Goal: Ask a question: Seek information or help from site administrators or community

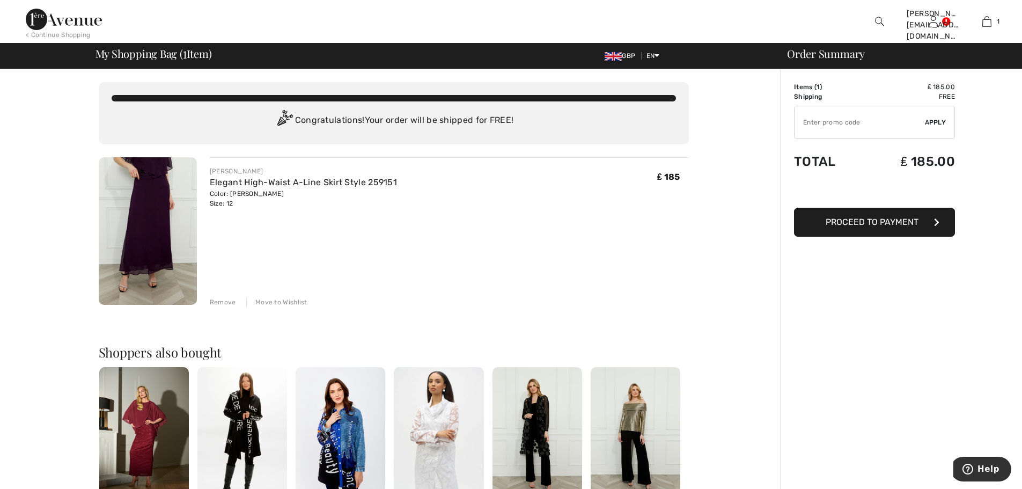
click at [161, 214] on img at bounding box center [148, 231] width 98 height 148
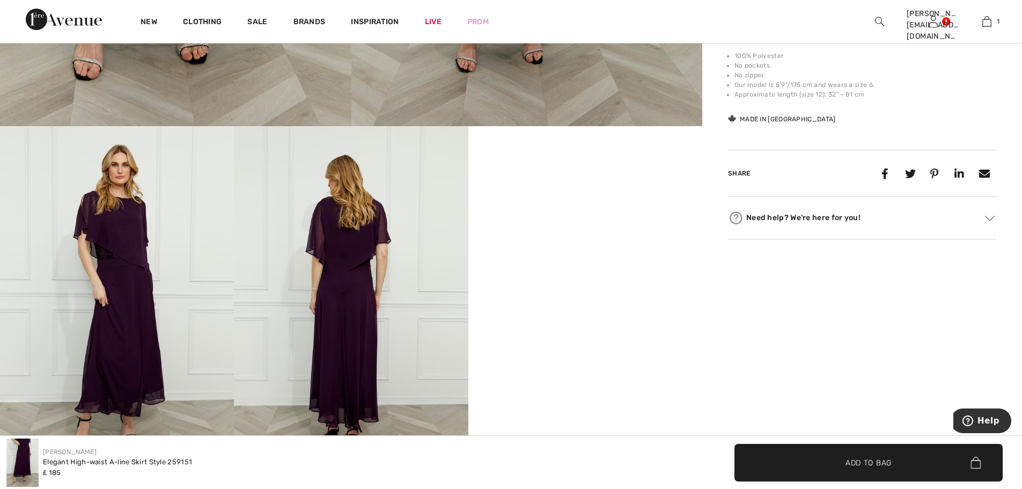
scroll to position [483, 0]
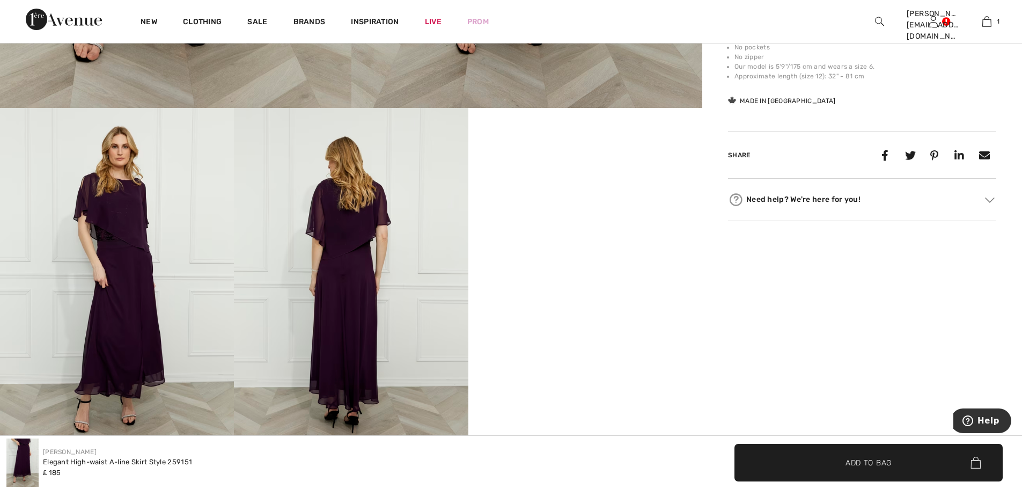
click at [354, 259] on img at bounding box center [351, 283] width 234 height 351
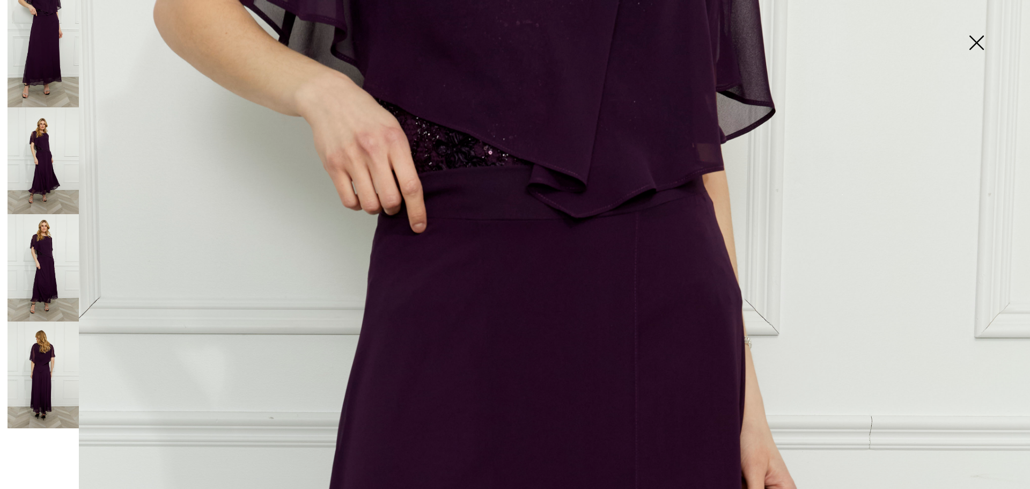
click at [975, 40] on img at bounding box center [977, 43] width 54 height 55
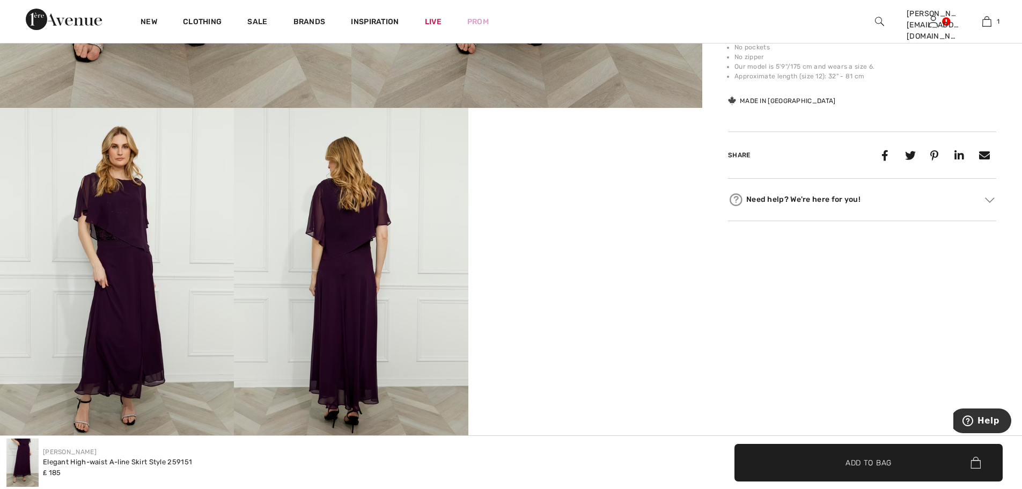
drag, startPoint x: 756, startPoint y: 202, endPoint x: 949, endPoint y: 223, distance: 193.8
click at [757, 202] on div "Need help? We're here for you!" at bounding box center [862, 200] width 268 height 16
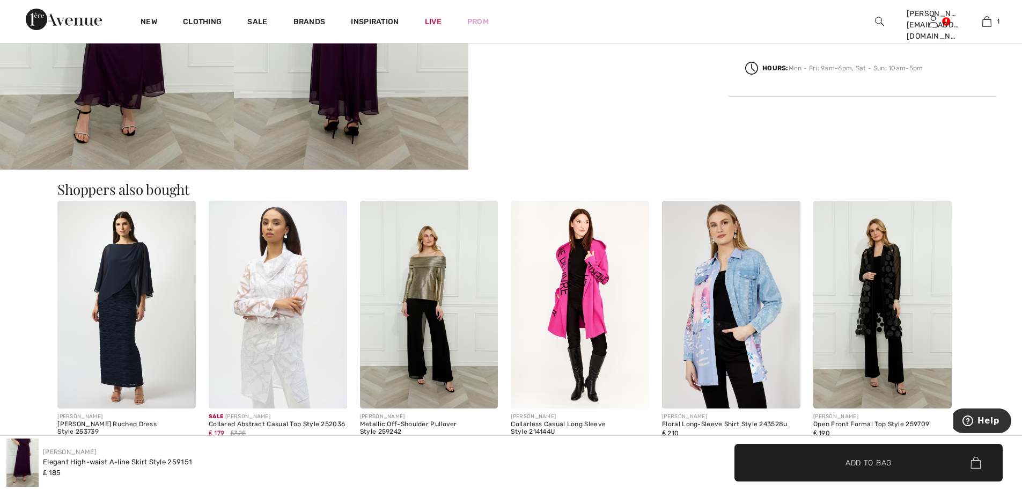
scroll to position [778, 0]
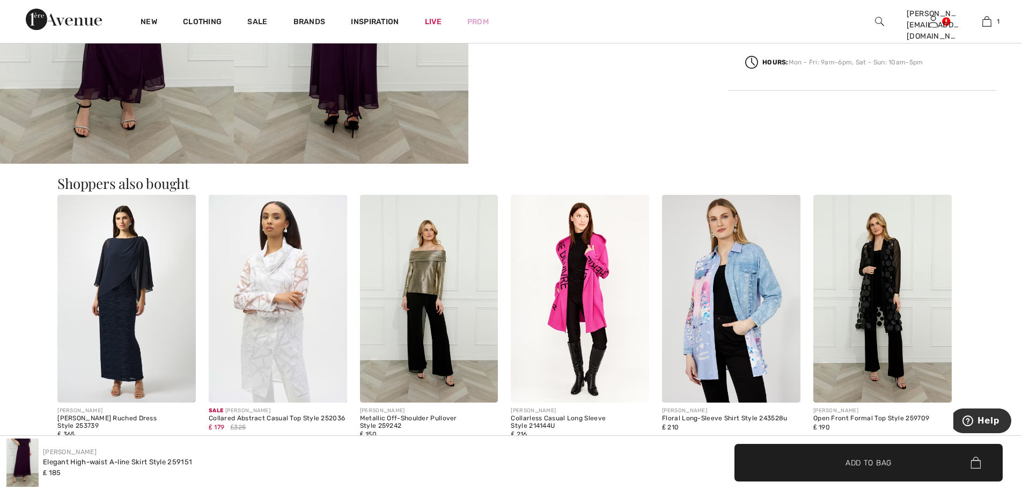
click at [103, 324] on img at bounding box center [126, 299] width 138 height 208
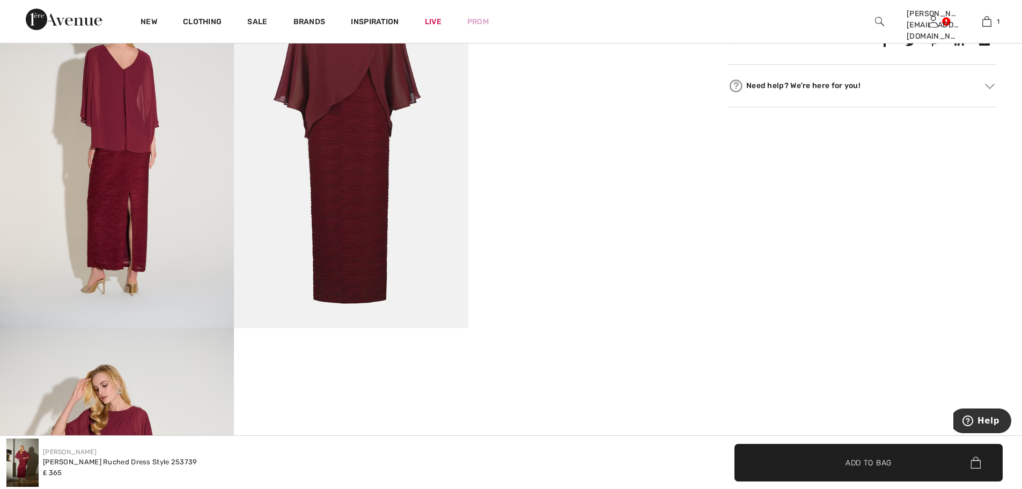
scroll to position [483, 0]
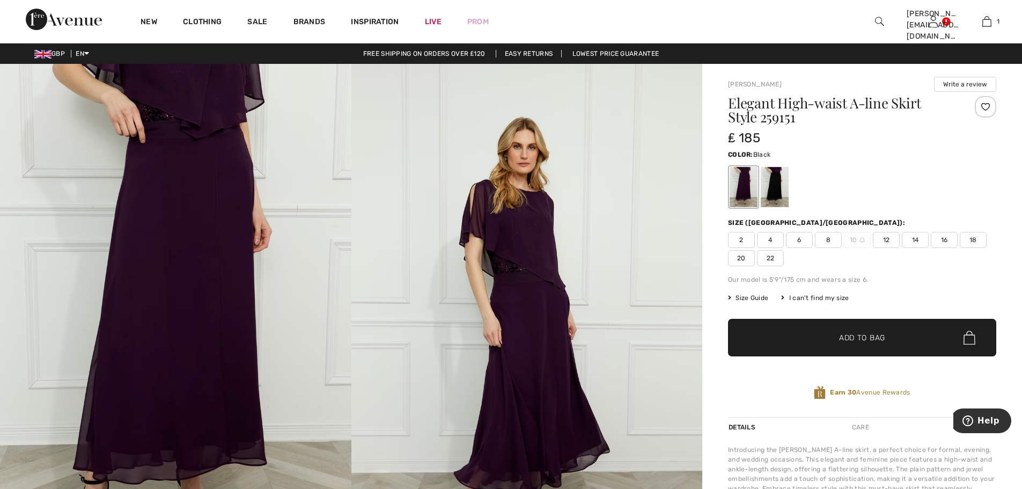
click at [775, 185] on div at bounding box center [775, 187] width 28 height 40
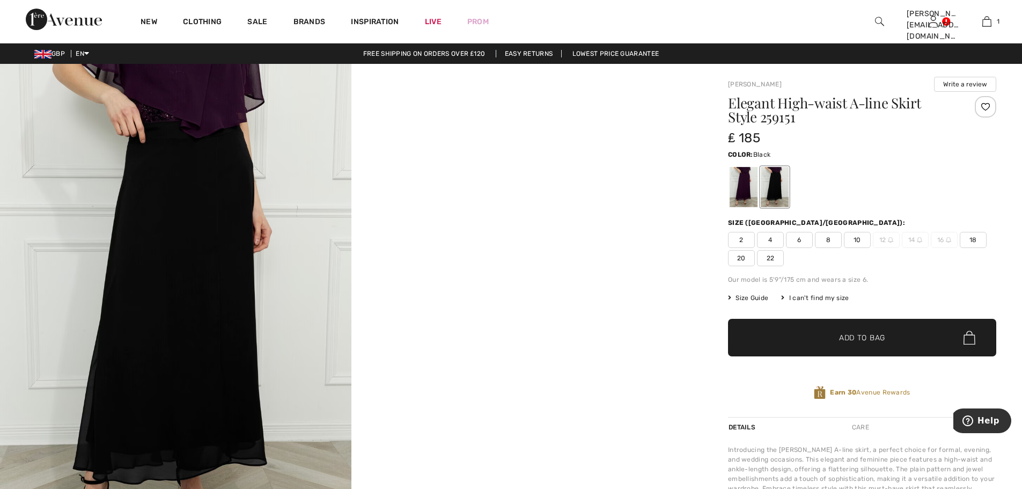
click at [204, 182] on img at bounding box center [175, 327] width 351 height 527
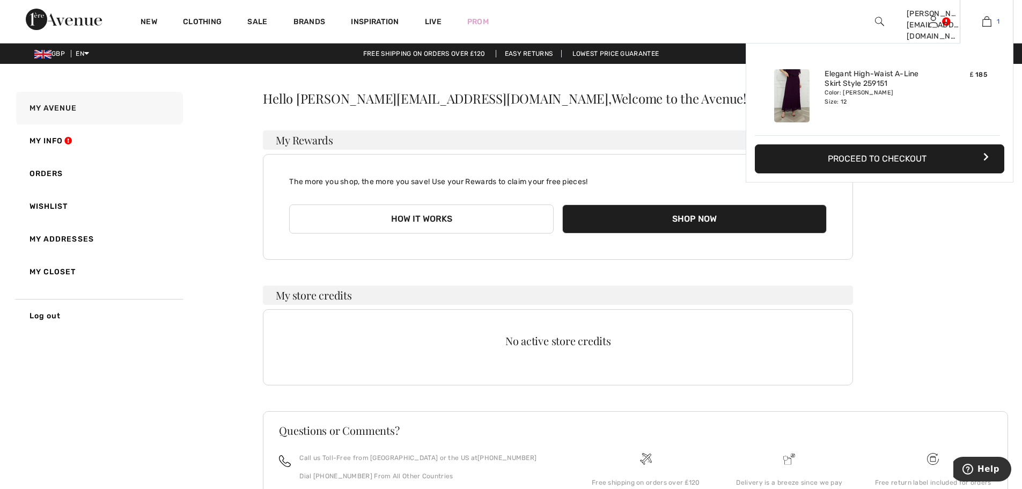
click at [988, 21] on img at bounding box center [987, 21] width 9 height 13
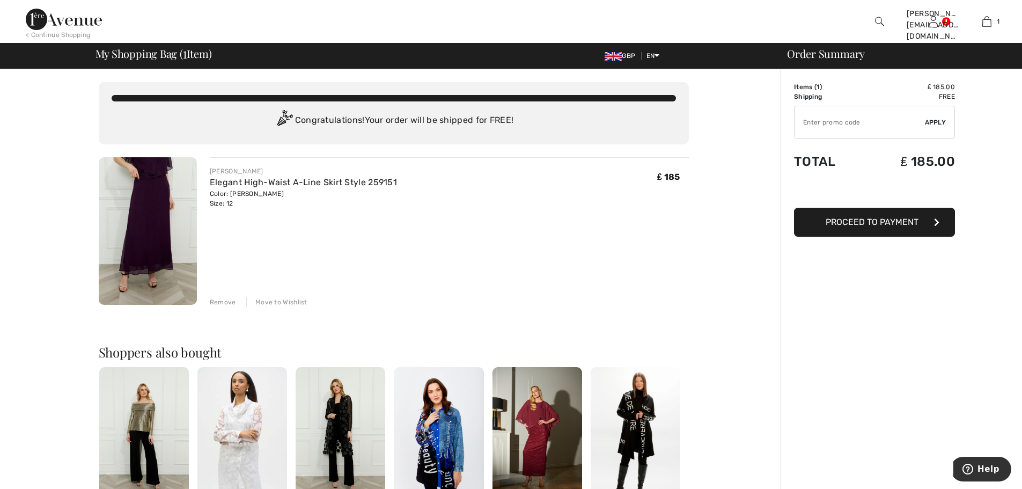
click at [879, 24] on img at bounding box center [879, 21] width 9 height 13
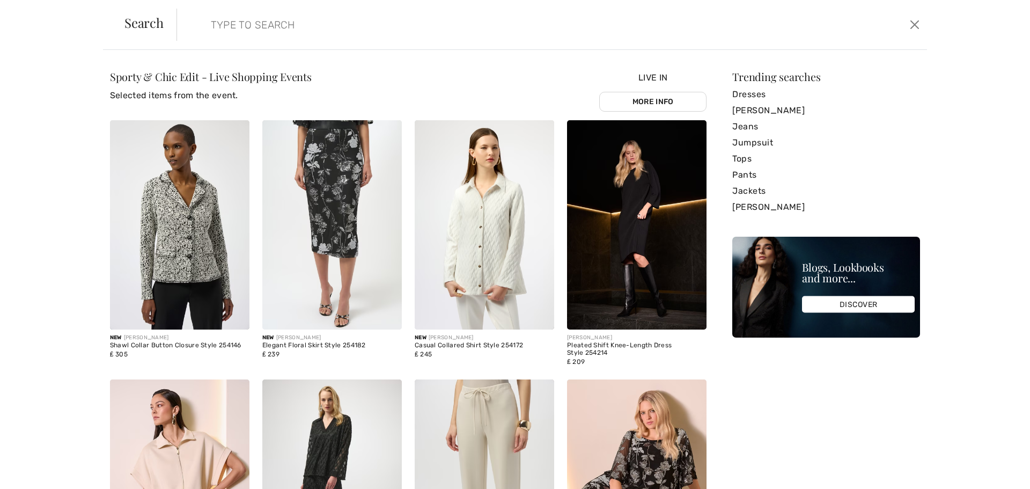
type input "t"
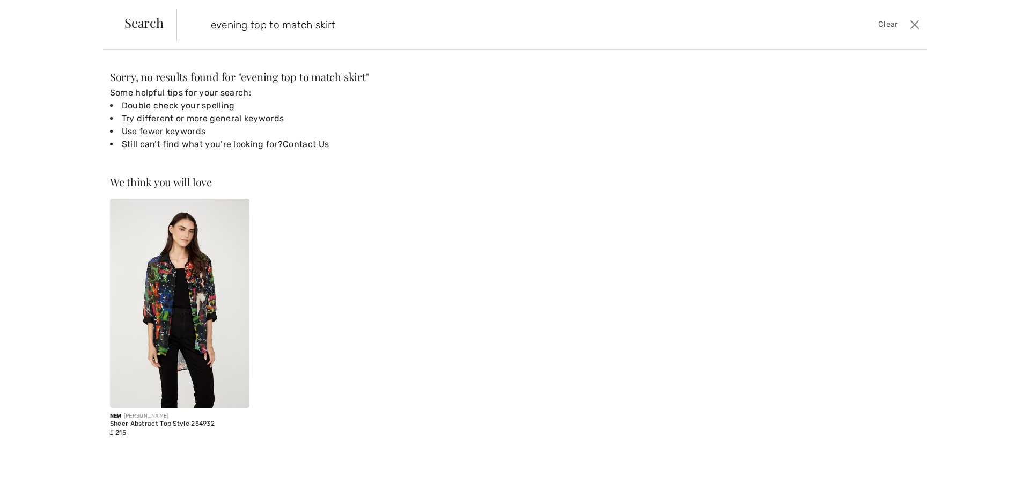
type input "evening top to match skirt"
click at [410, 46] on div "Search evening top to match skirt Clear" at bounding box center [515, 25] width 824 height 50
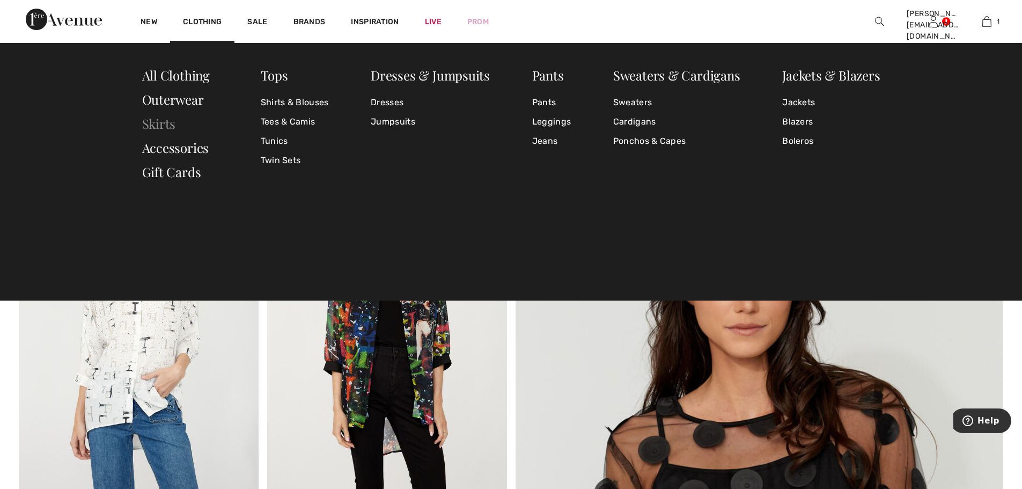
click at [154, 124] on link "Skirts" at bounding box center [159, 123] width 34 height 17
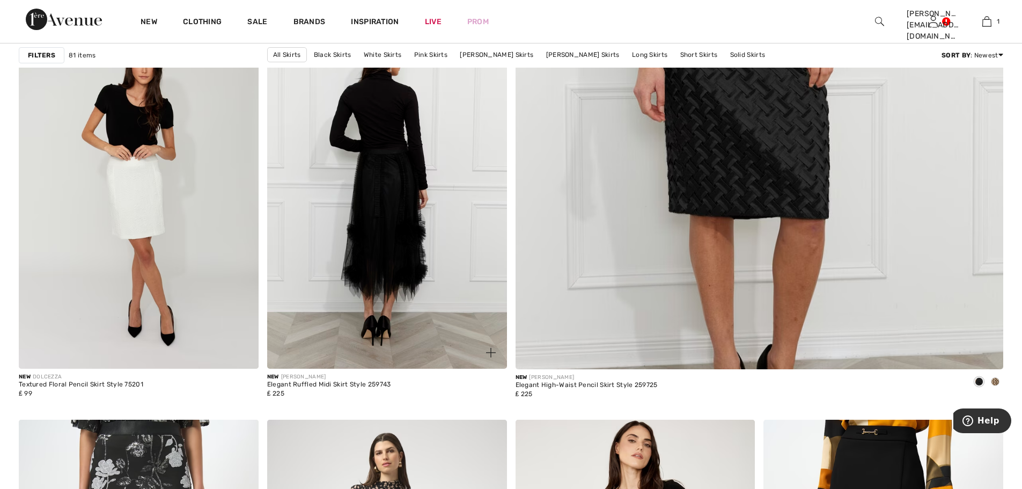
scroll to position [577, 0]
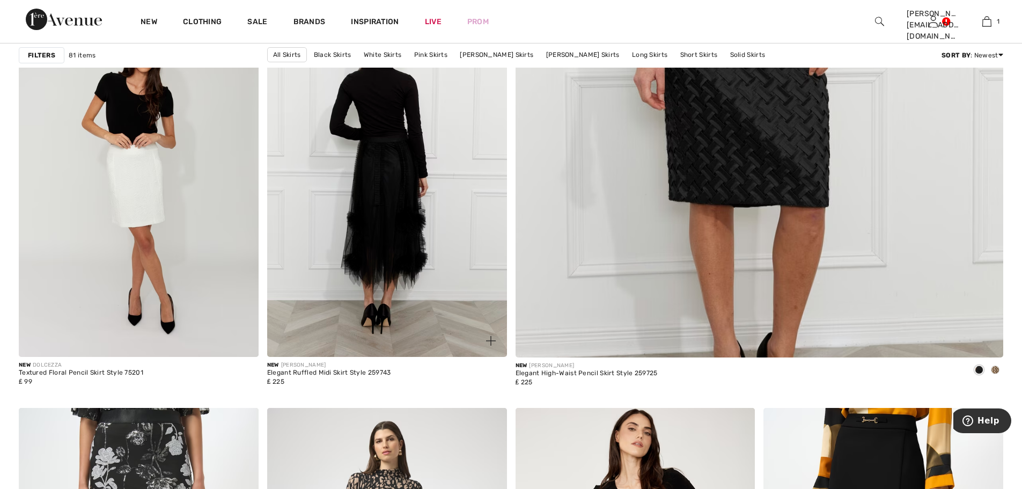
click at [411, 305] on img at bounding box center [387, 177] width 240 height 360
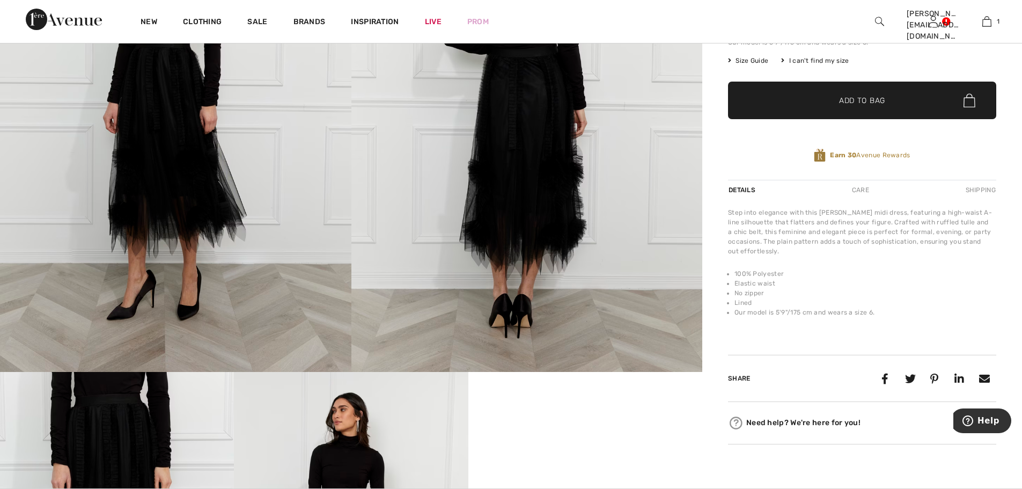
scroll to position [80, 0]
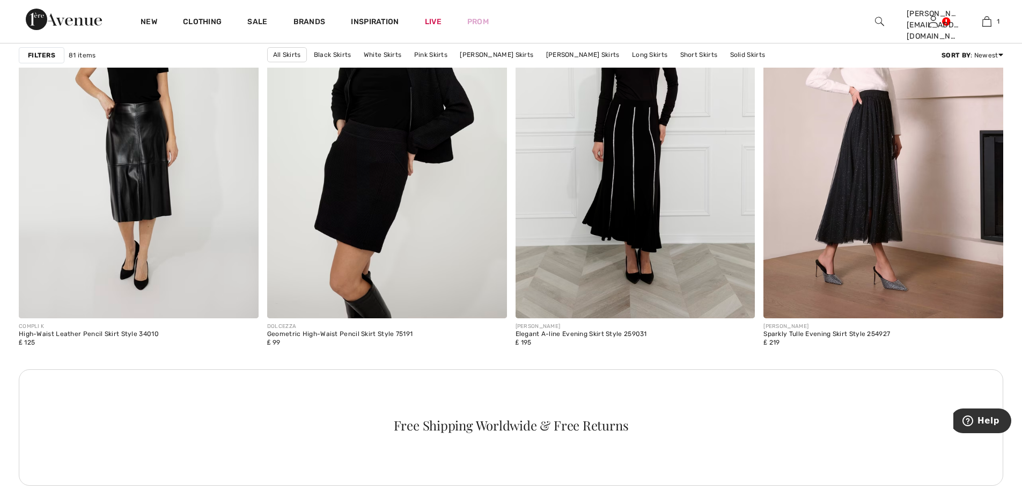
scroll to position [1368, 0]
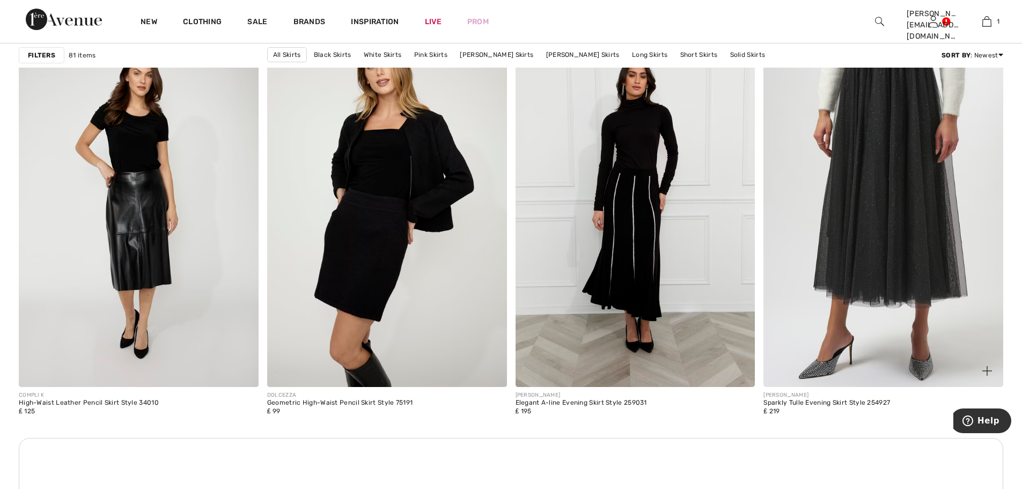
click at [914, 234] on img at bounding box center [884, 207] width 240 height 360
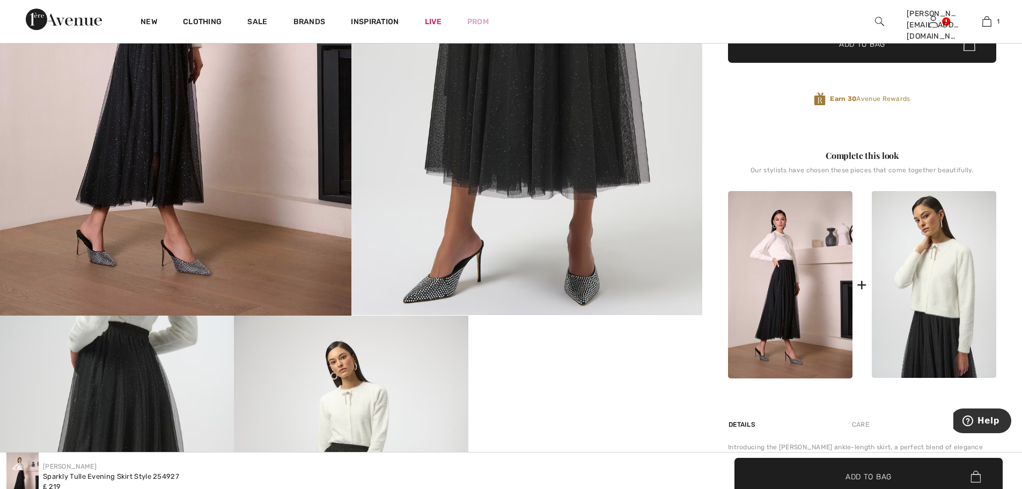
scroll to position [174, 0]
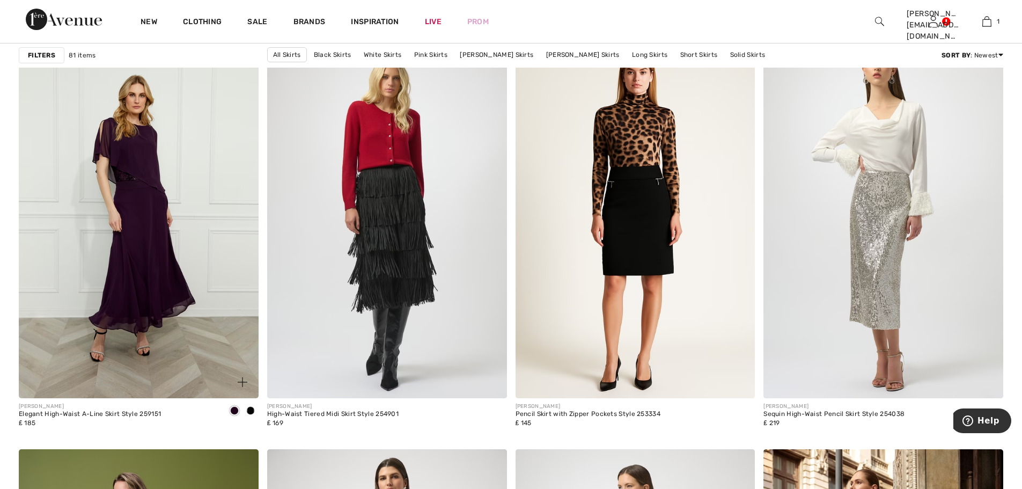
scroll to position [1918, 0]
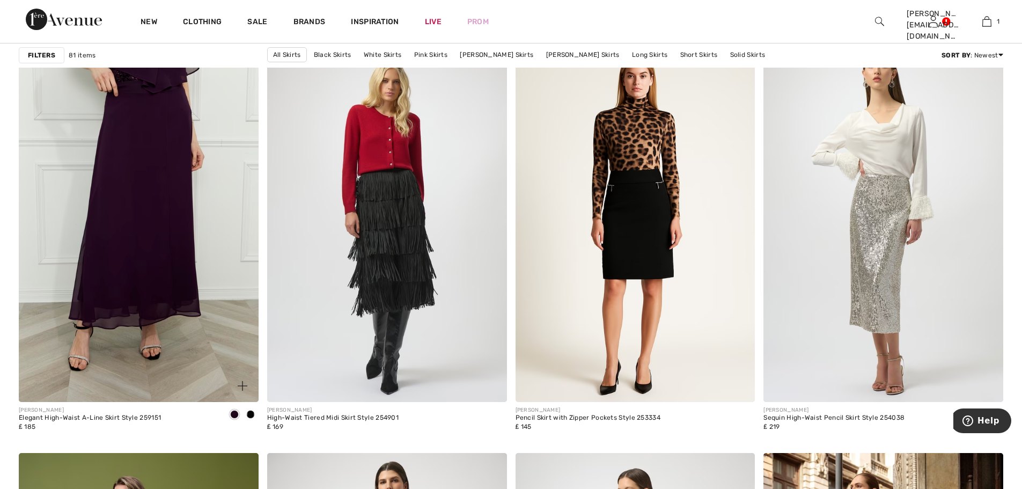
click at [117, 418] on div "Elegant High-Waist A-Line Skirt Style 259151" at bounding box center [90, 418] width 142 height 8
click at [234, 414] on span at bounding box center [234, 414] width 9 height 9
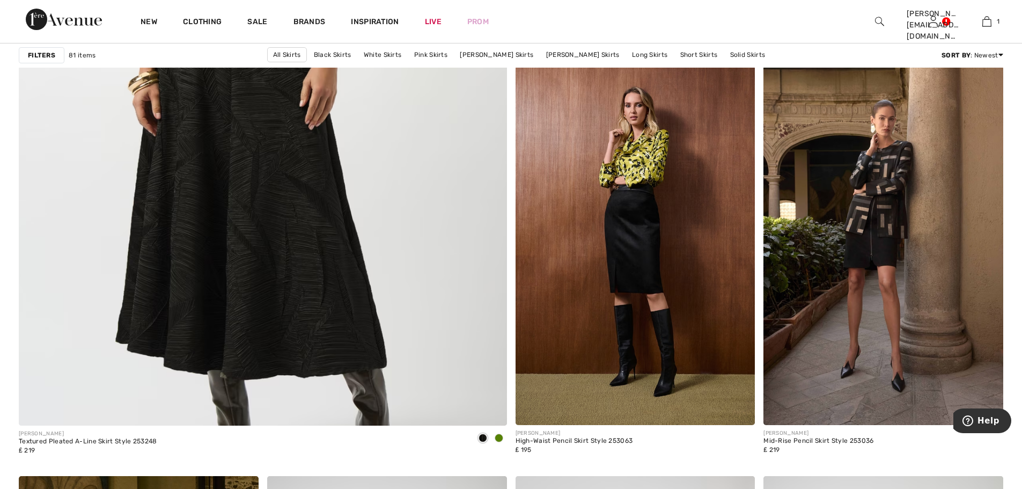
scroll to position [3729, 0]
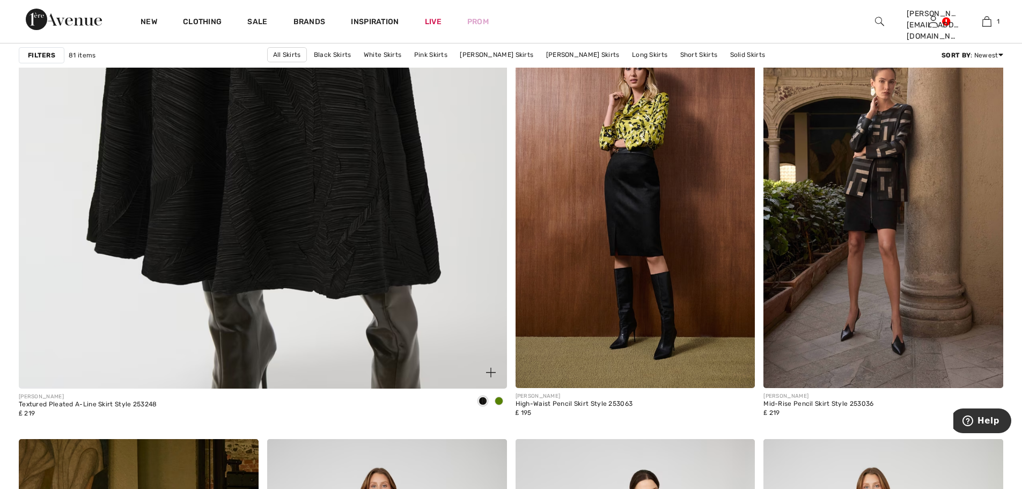
click at [269, 225] on img at bounding box center [262, 57] width 585 height 878
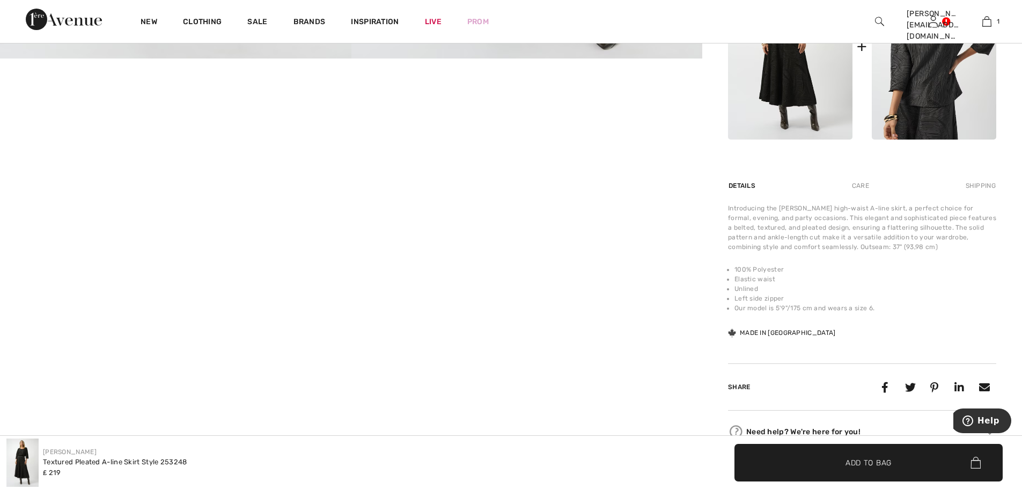
scroll to position [456, 0]
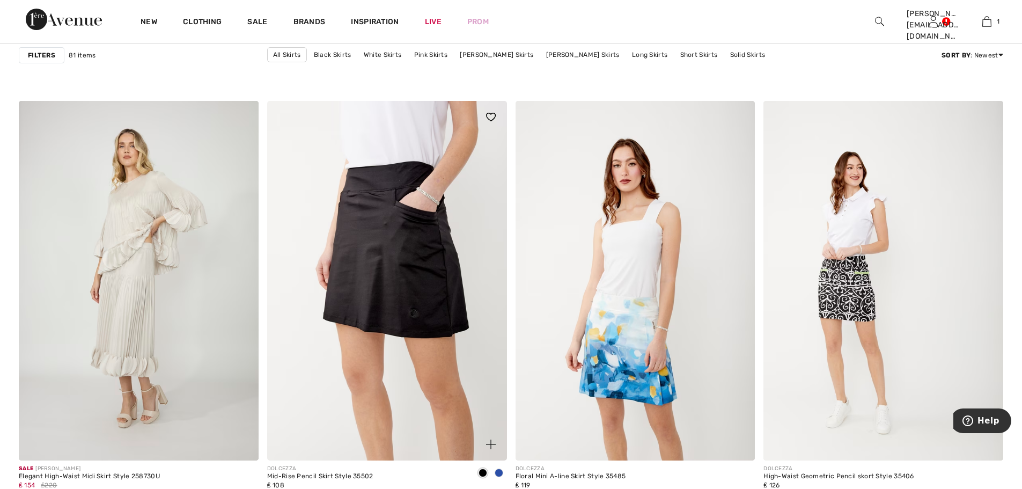
scroll to position [5205, 0]
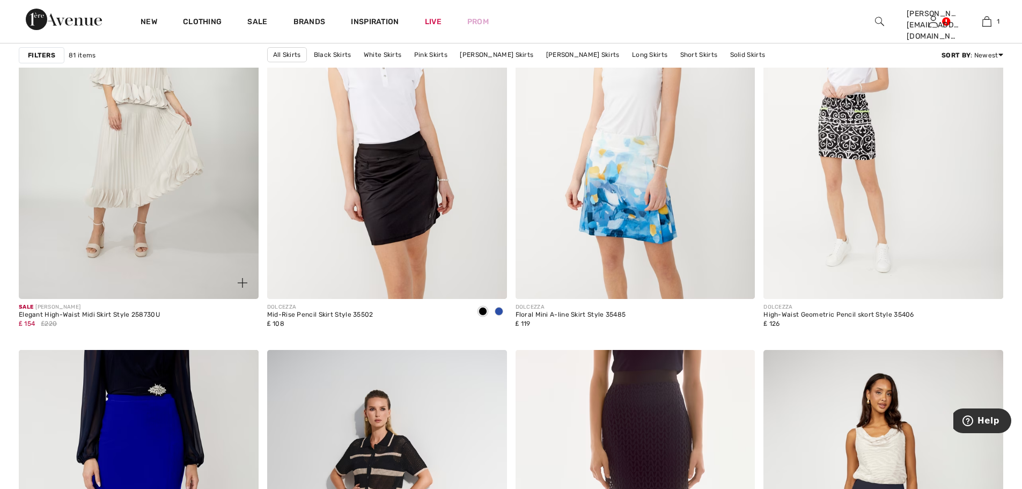
click at [161, 186] on img at bounding box center [139, 119] width 240 height 360
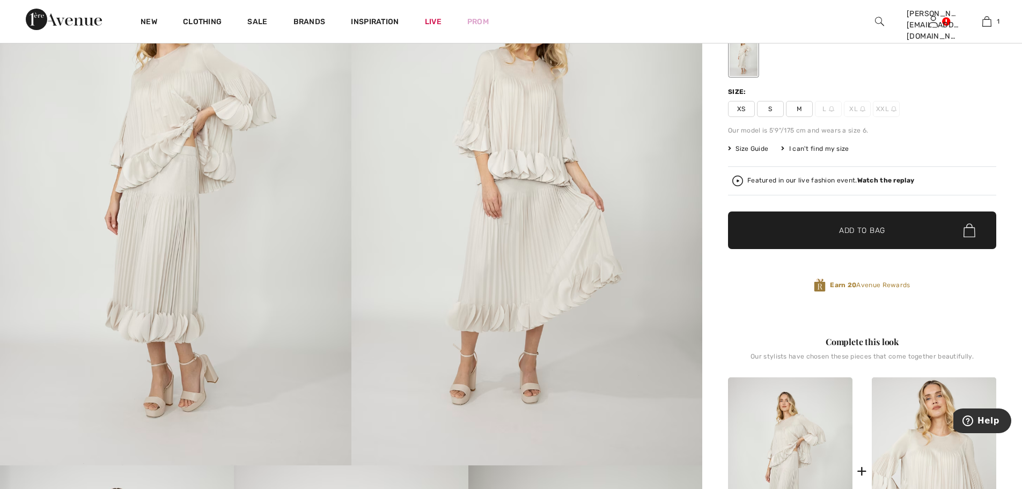
scroll to position [134, 0]
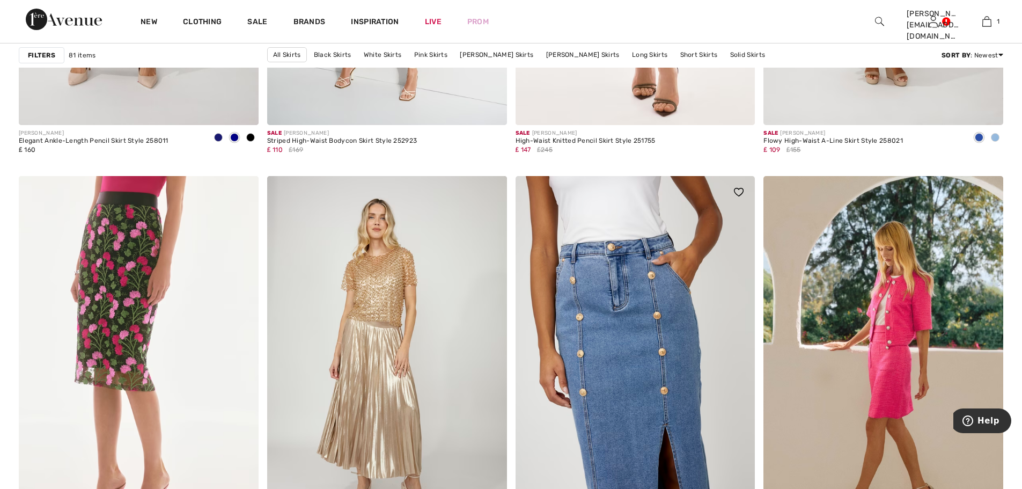
scroll to position [5903, 0]
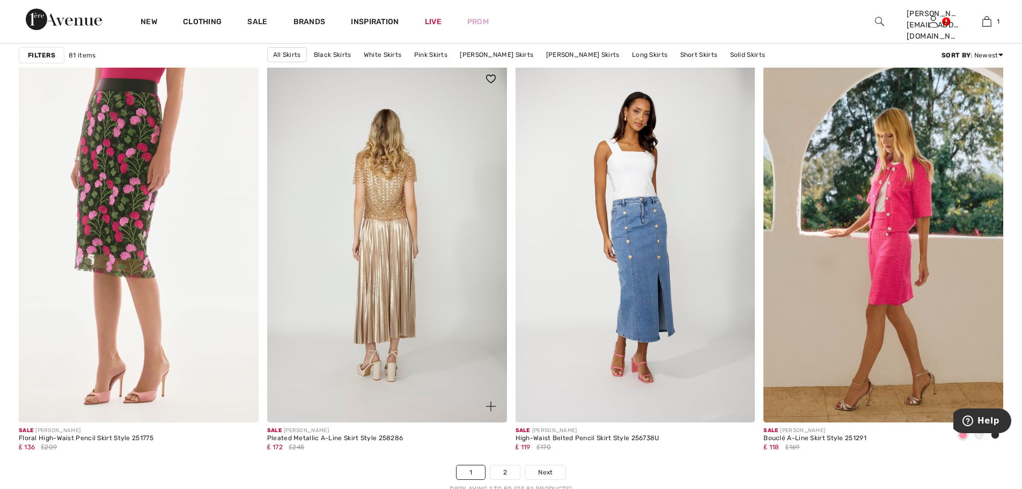
click at [392, 281] on img at bounding box center [387, 243] width 240 height 360
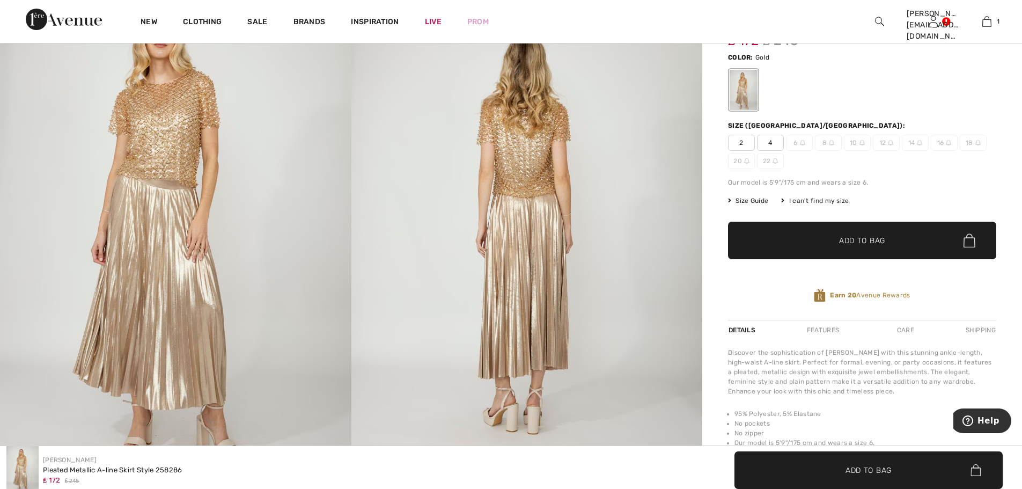
scroll to position [94, 0]
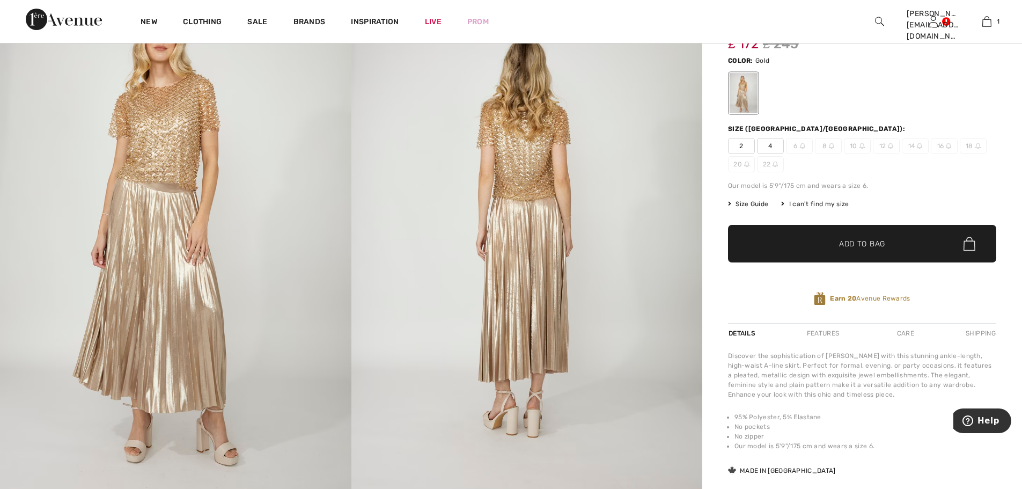
click at [890, 145] on img at bounding box center [890, 145] width 5 height 5
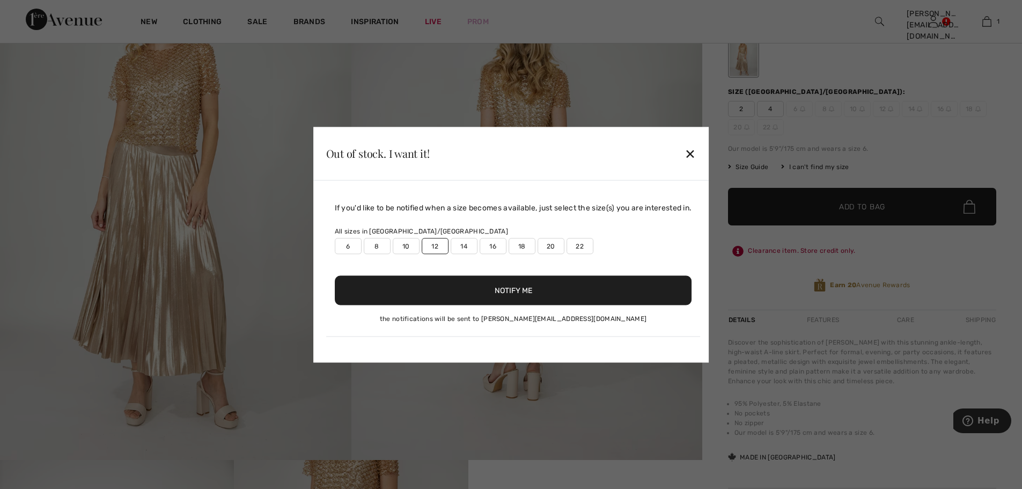
scroll to position [134, 0]
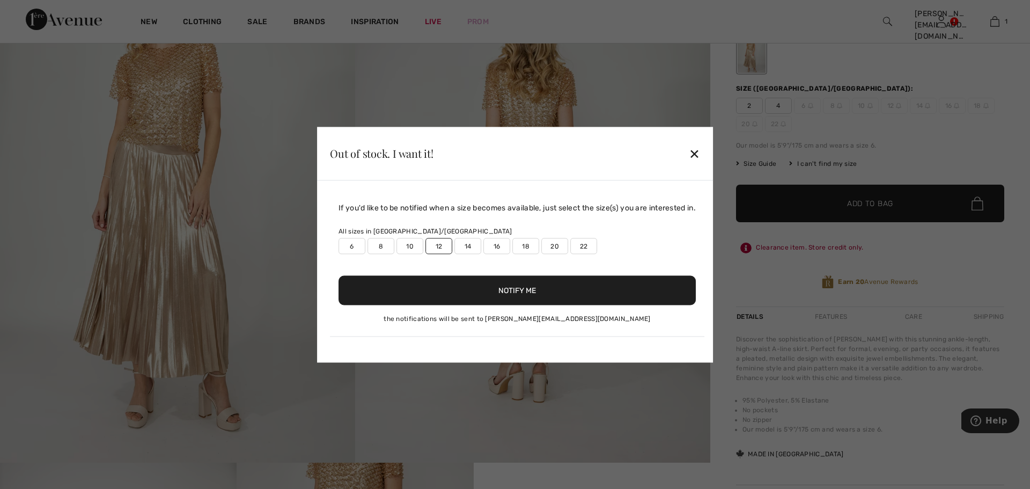
drag, startPoint x: 699, startPoint y: 151, endPoint x: 708, endPoint y: 151, distance: 9.1
click at [700, 151] on div "✕" at bounding box center [694, 153] width 11 height 23
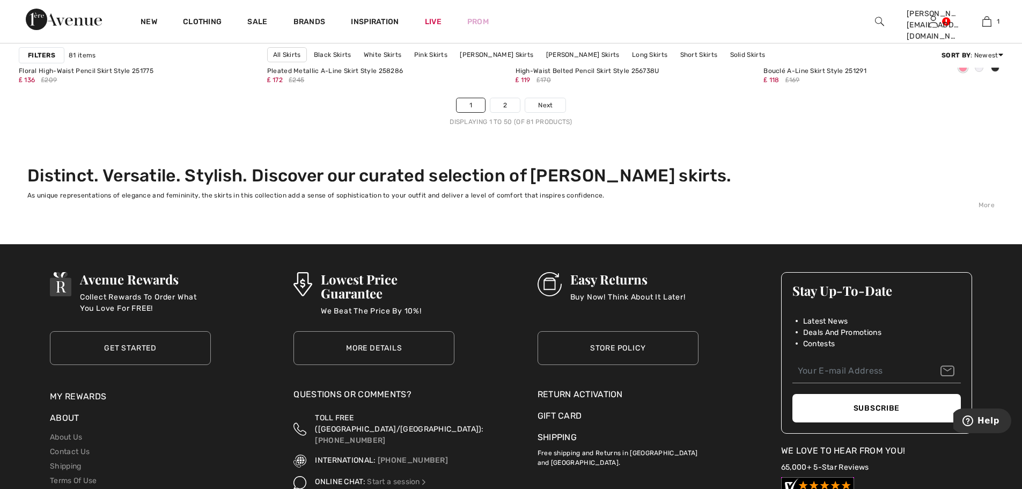
scroll to position [6278, 0]
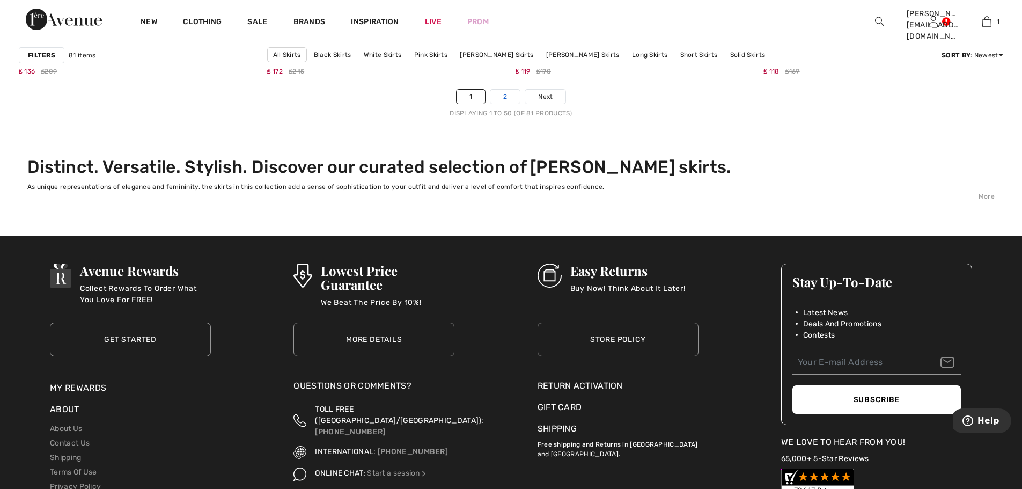
click at [502, 98] on link "2" at bounding box center [505, 97] width 30 height 14
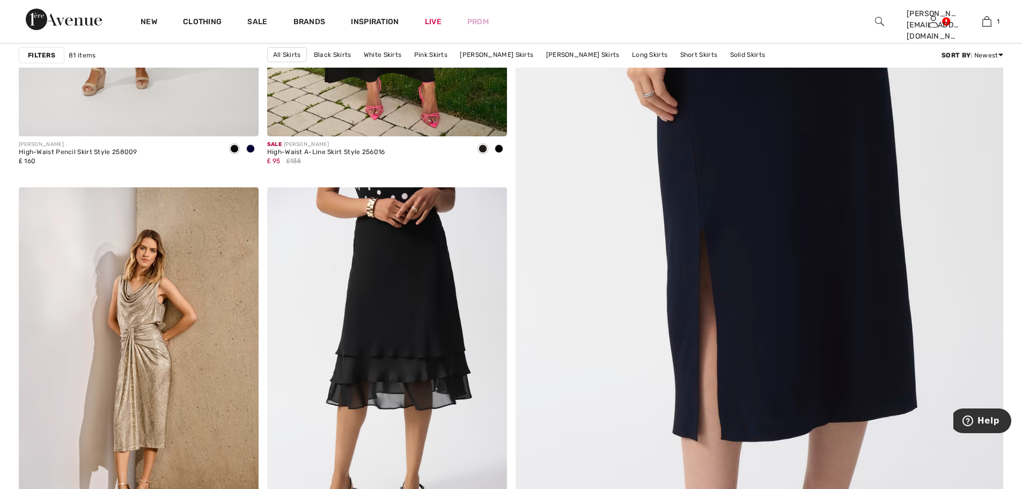
scroll to position [443, 0]
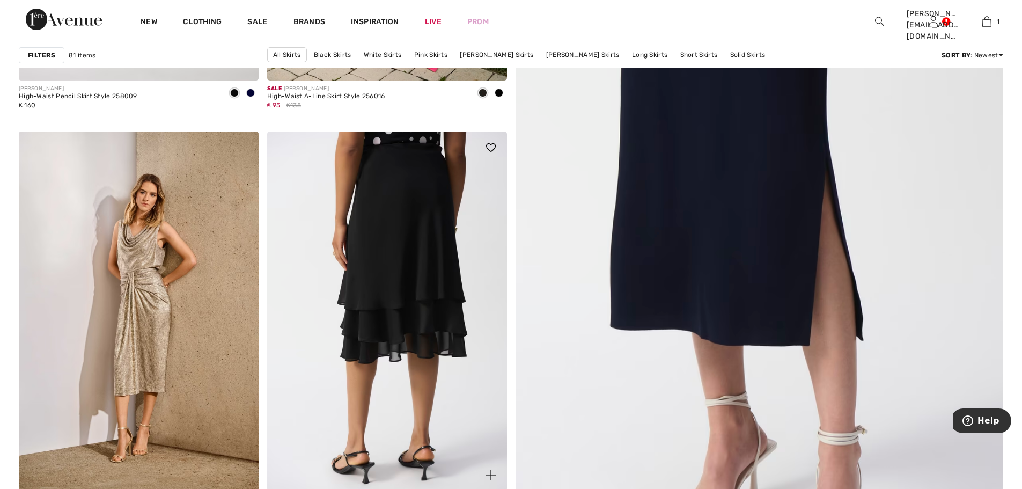
click at [426, 310] on img at bounding box center [387, 311] width 240 height 360
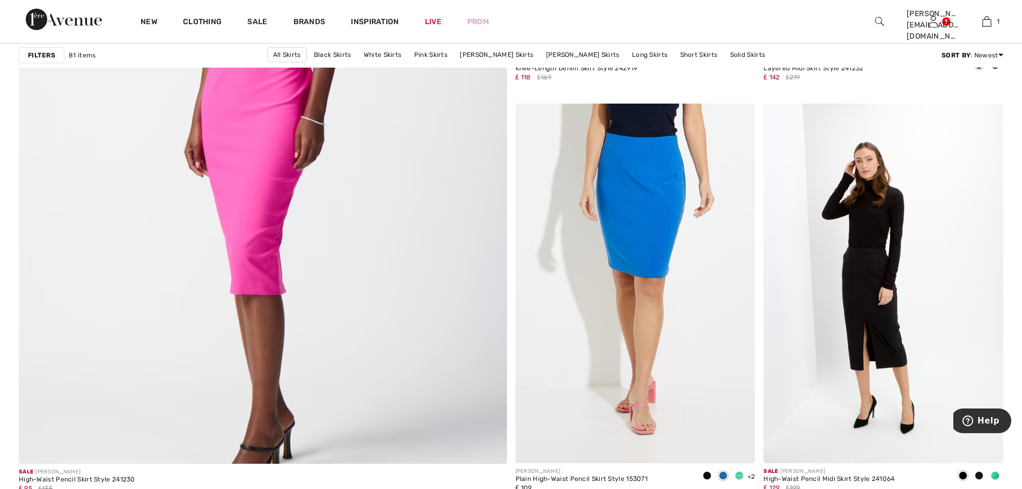
scroll to position [3649, 0]
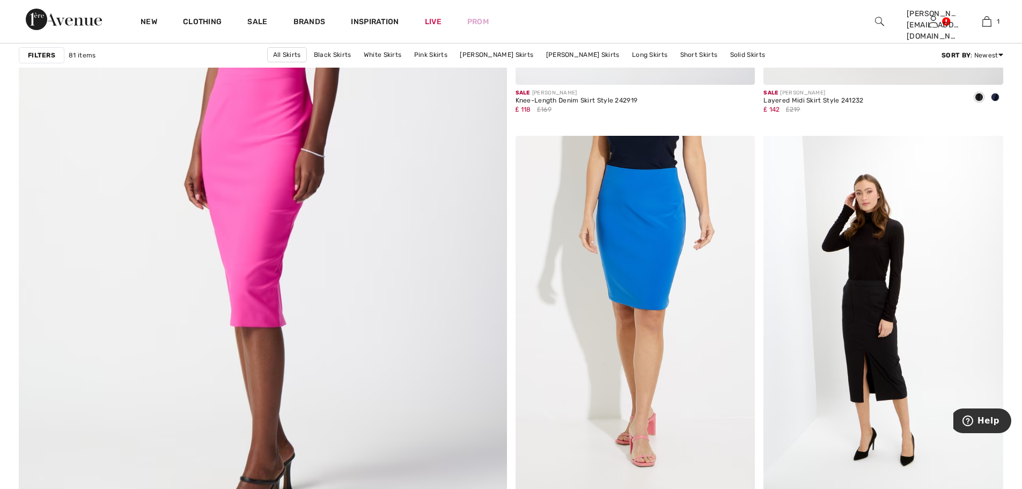
click at [38, 54] on strong "Filters" at bounding box center [41, 55] width 27 height 10
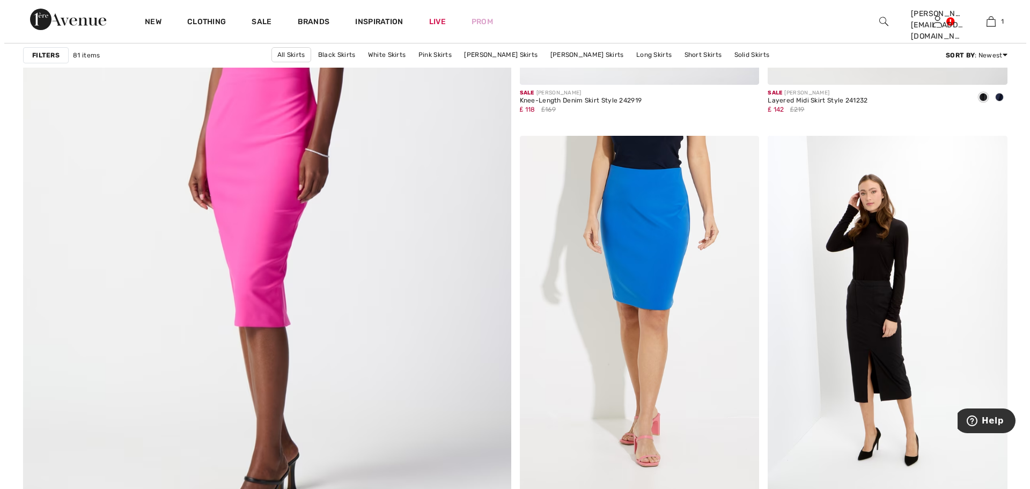
scroll to position [3645, 0]
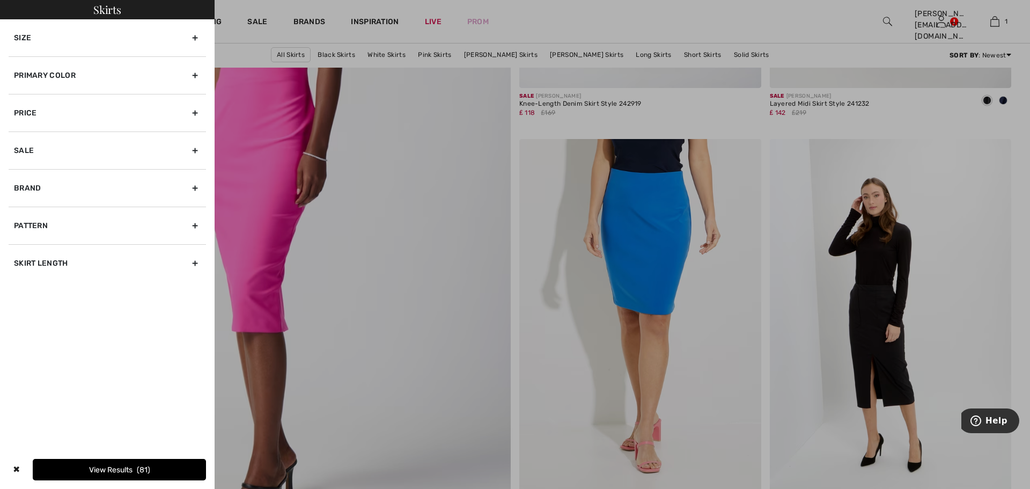
click at [194, 185] on div "Brand" at bounding box center [107, 188] width 197 height 38
click at [18, 212] on input"] "[PERSON_NAME]" at bounding box center [18, 212] width 8 height 8
checkbox input"] "true"
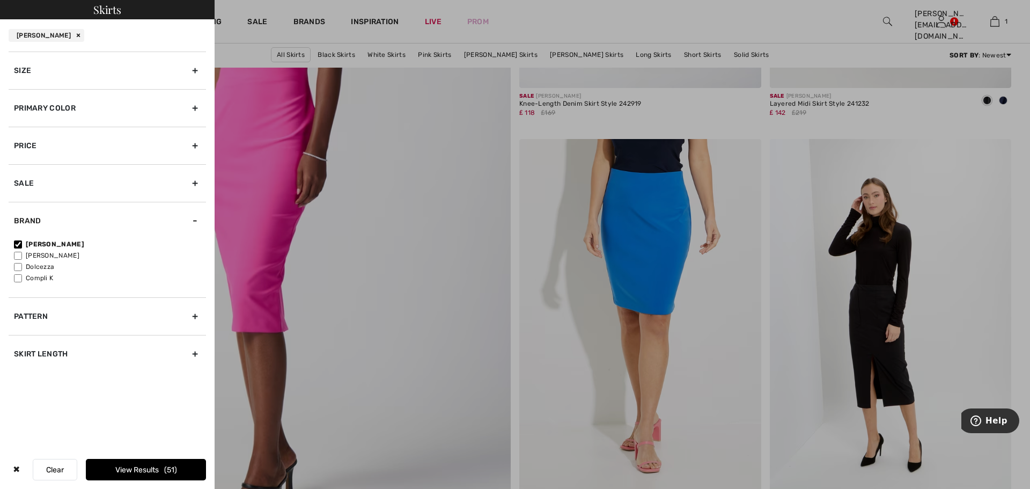
click at [18, 267] on input"] "Dolcezza" at bounding box center [18, 267] width 8 height 8
checkbox input"] "true"
click at [133, 475] on button "View Results 58" at bounding box center [146, 469] width 120 height 21
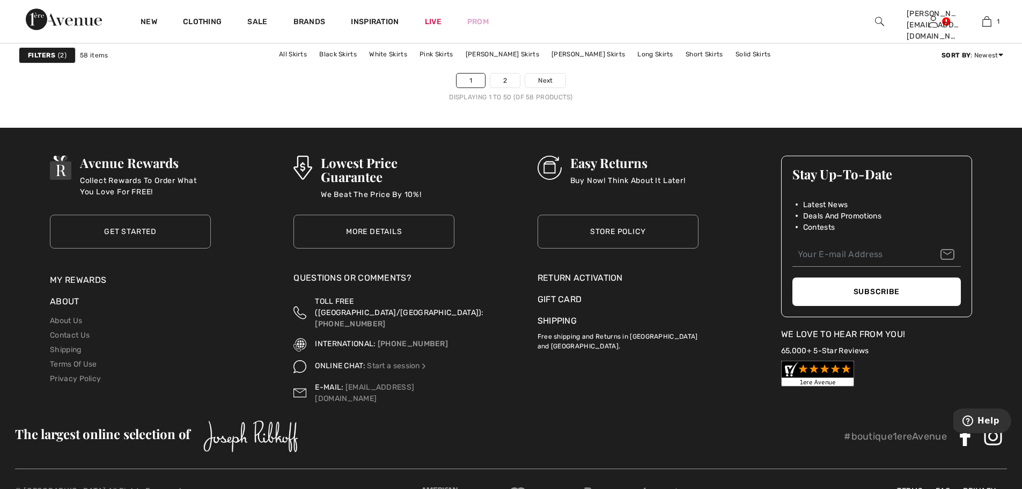
scroll to position [6292, 0]
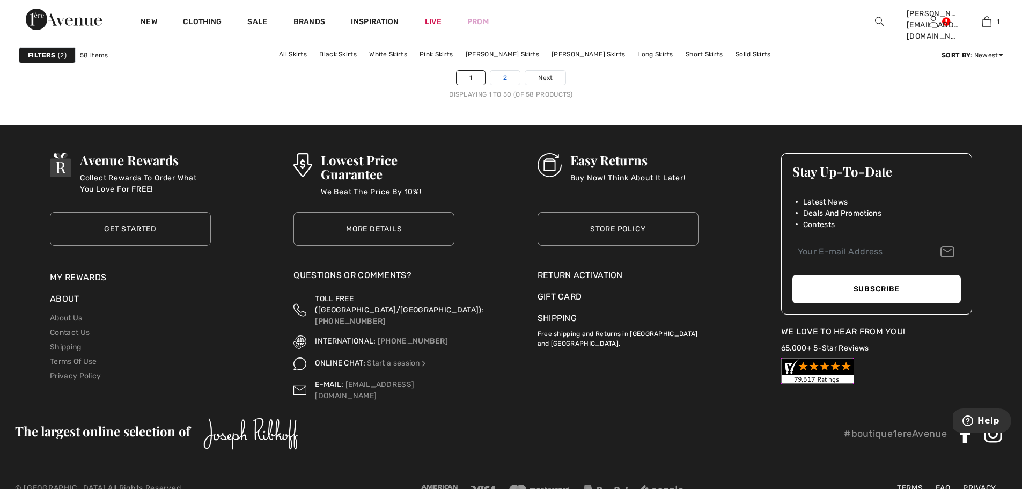
click at [501, 82] on link "2" at bounding box center [505, 78] width 30 height 14
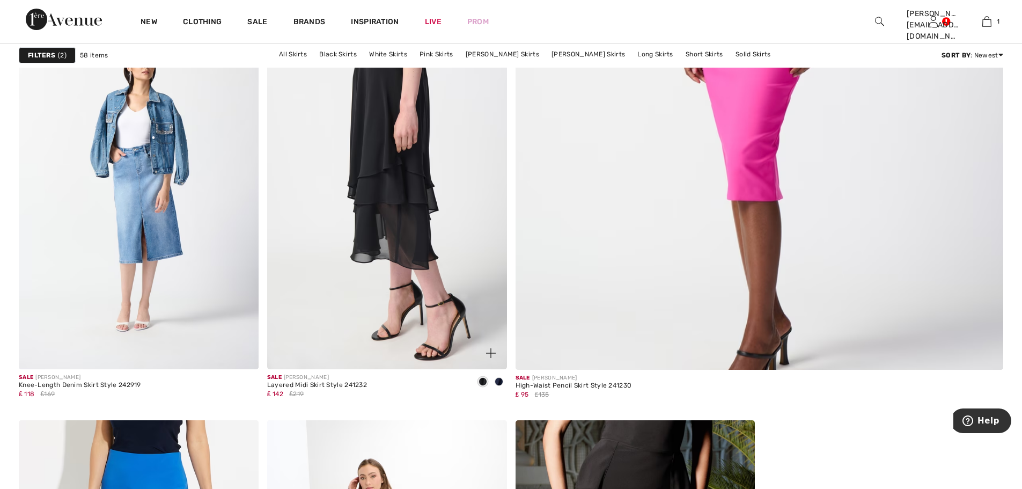
scroll to position [604, 0]
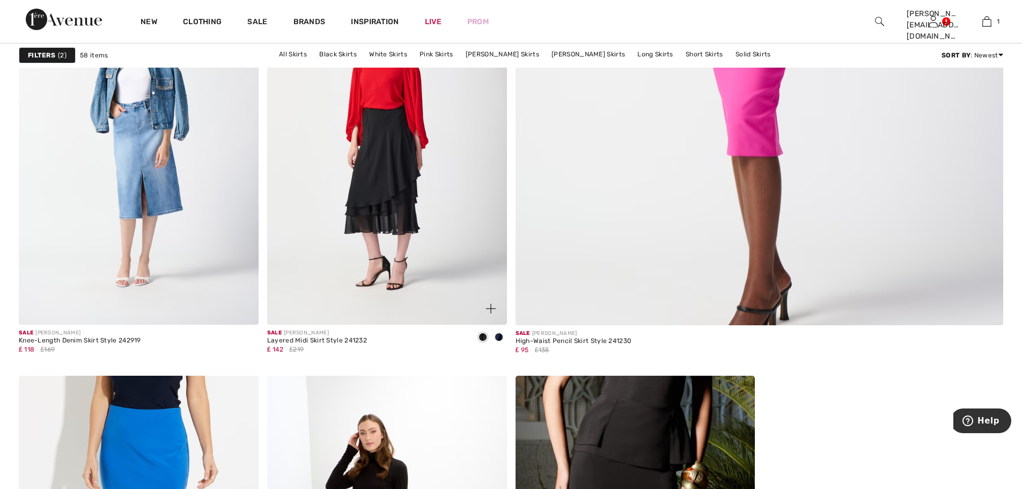
click at [482, 337] on span at bounding box center [483, 337] width 9 height 9
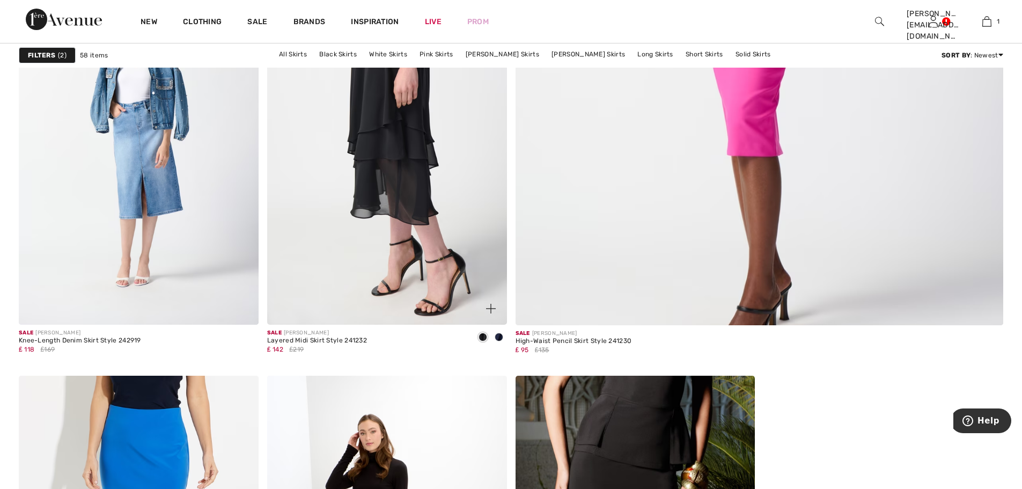
click at [459, 288] on img at bounding box center [387, 145] width 240 height 360
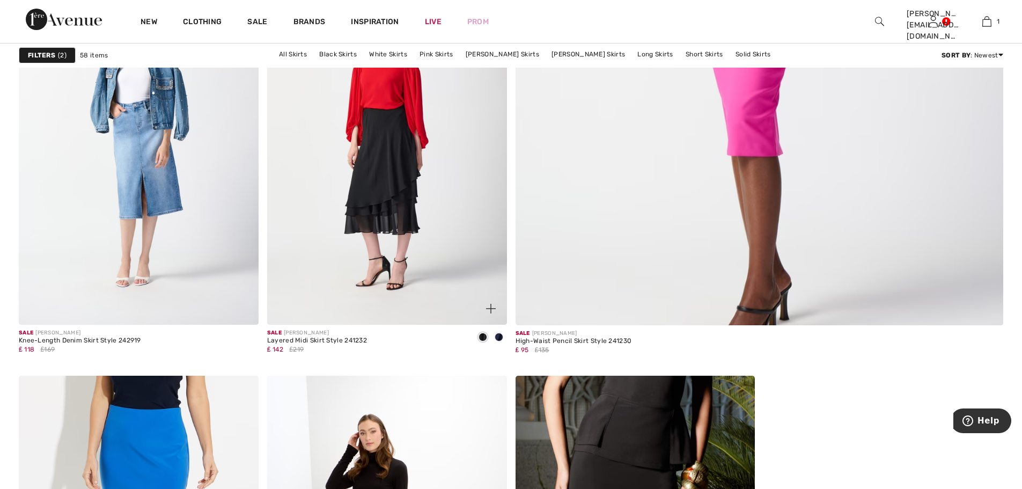
click at [481, 335] on span at bounding box center [483, 337] width 9 height 9
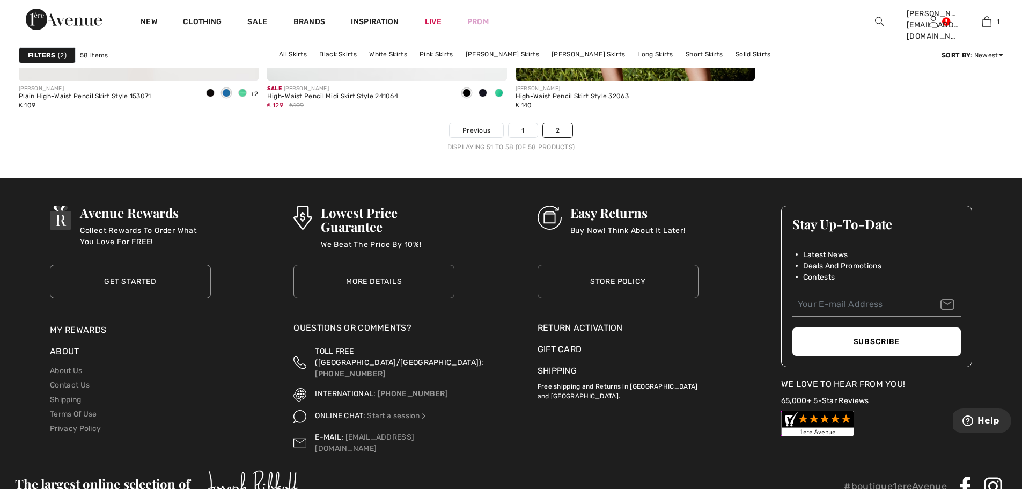
scroll to position [1301, 0]
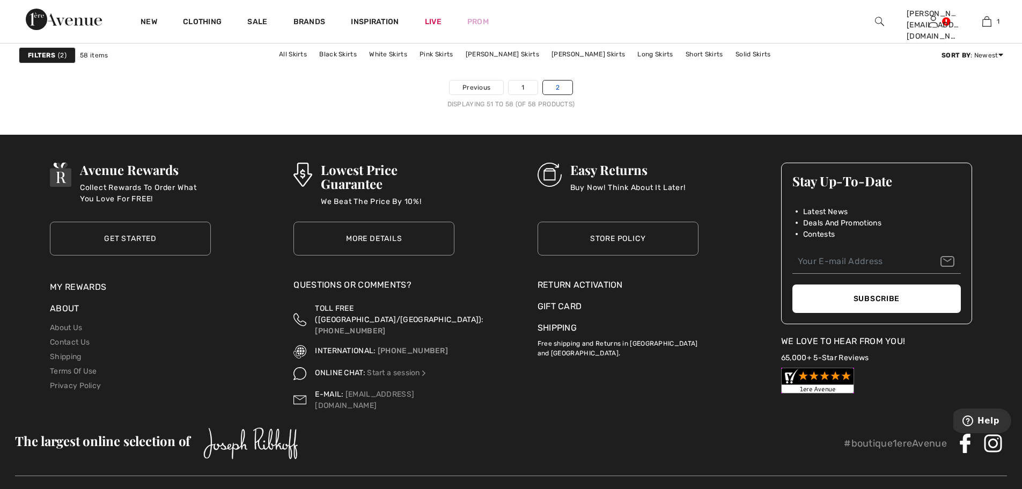
click at [560, 90] on link "2" at bounding box center [558, 87] width 30 height 14
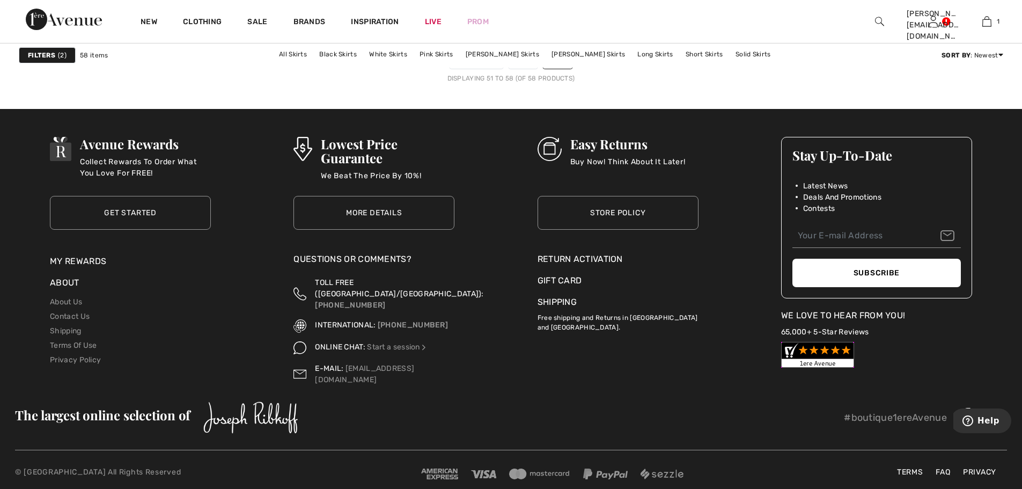
scroll to position [1233, 0]
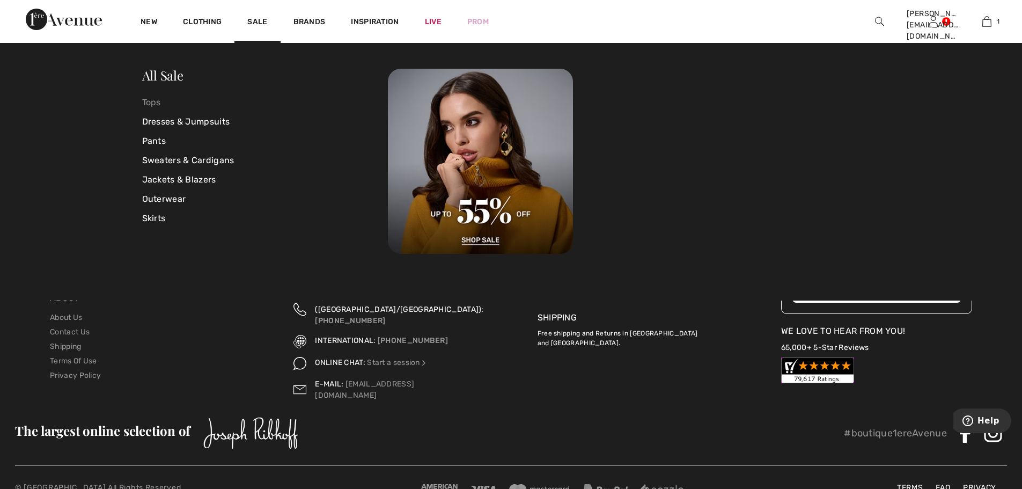
click at [152, 105] on link "Tops" at bounding box center [265, 102] width 246 height 19
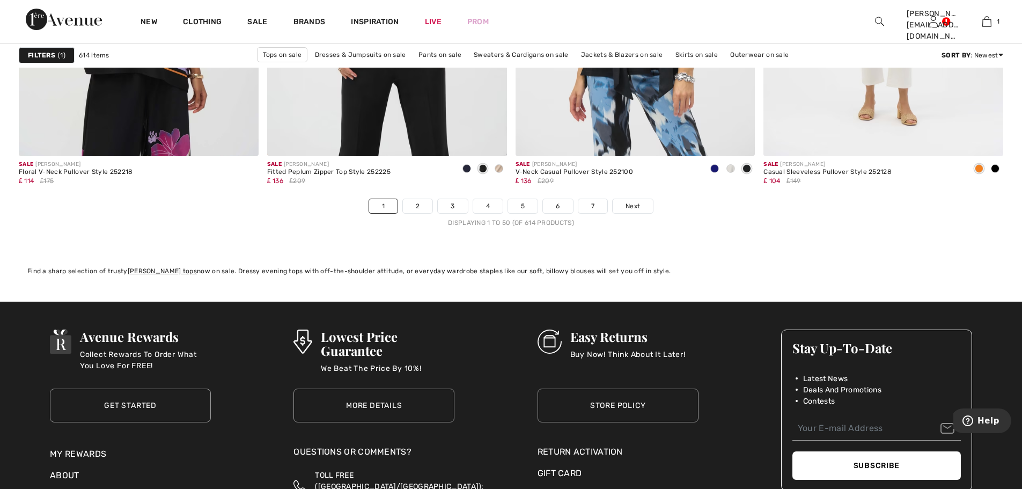
scroll to position [6184, 0]
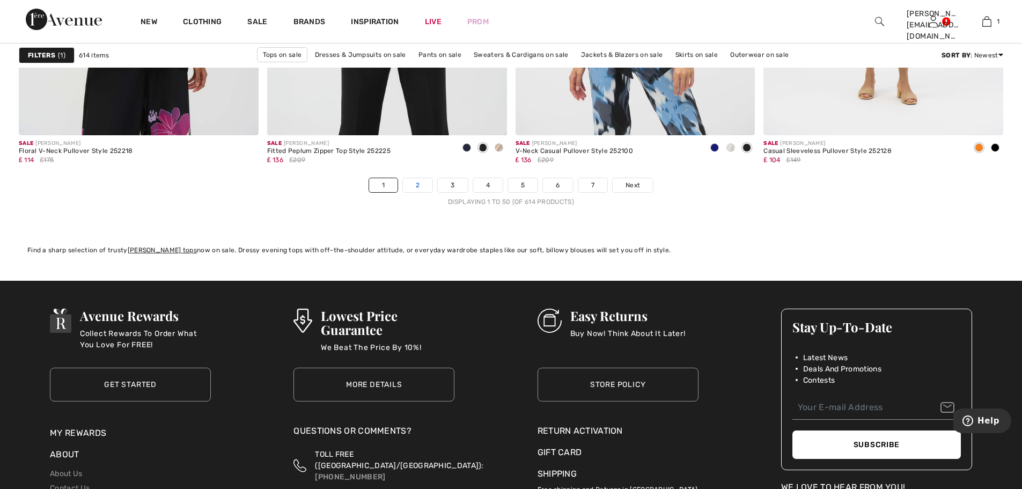
drag, startPoint x: 421, startPoint y: 188, endPoint x: 460, endPoint y: 177, distance: 40.8
click at [421, 187] on link "2" at bounding box center [418, 185] width 30 height 14
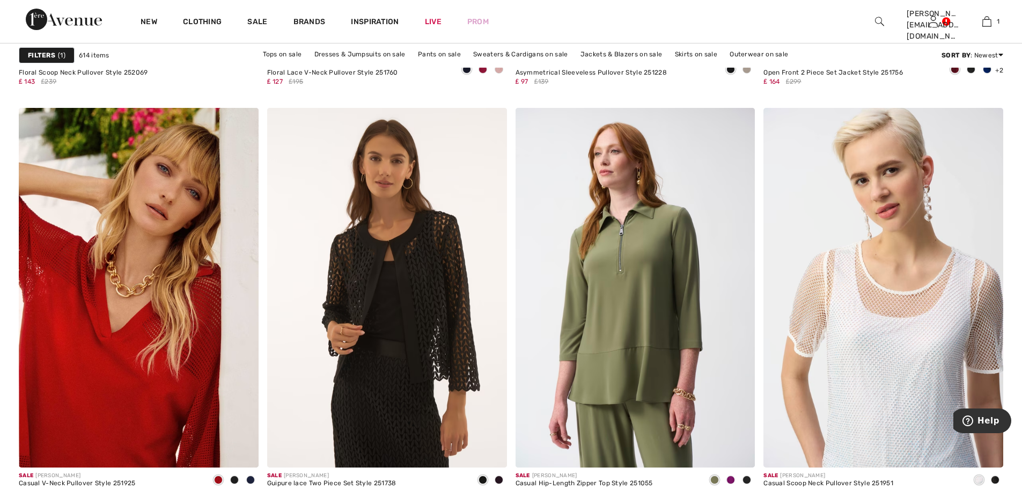
scroll to position [5473, 0]
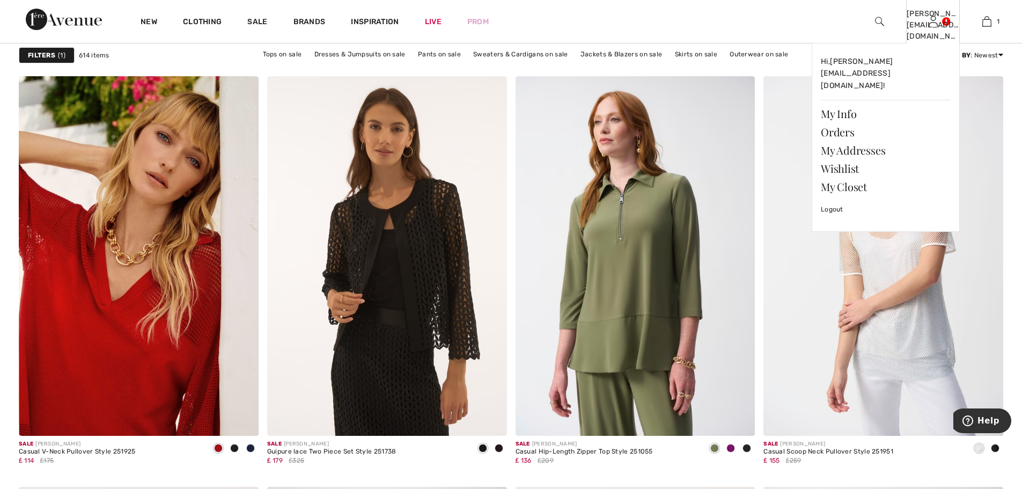
click at [938, 18] on link at bounding box center [933, 21] width 9 height 10
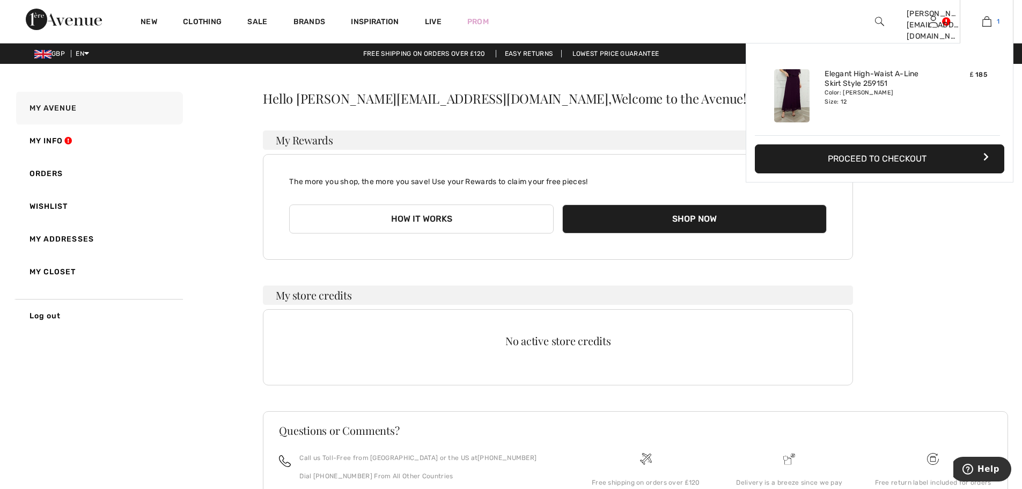
click at [997, 23] on span "1" at bounding box center [998, 22] width 3 height 10
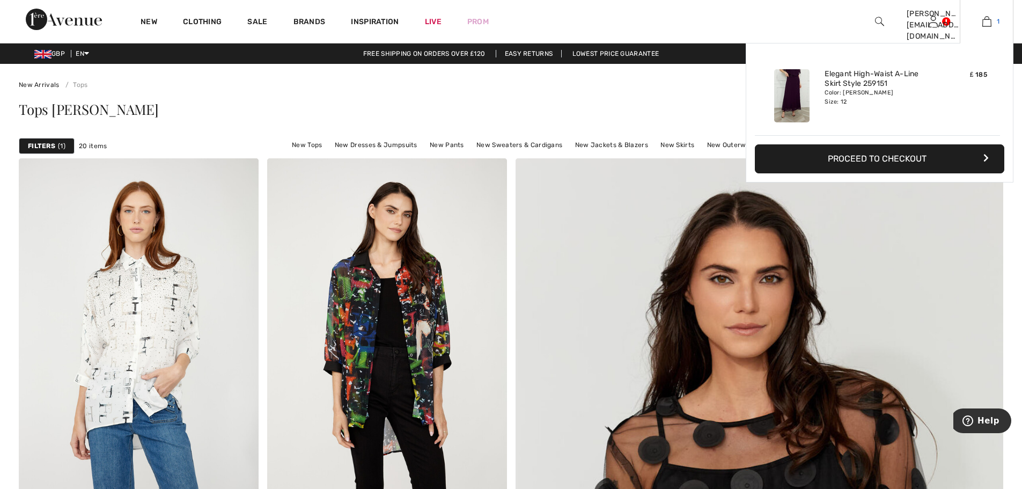
click at [989, 21] on img at bounding box center [987, 21] width 9 height 13
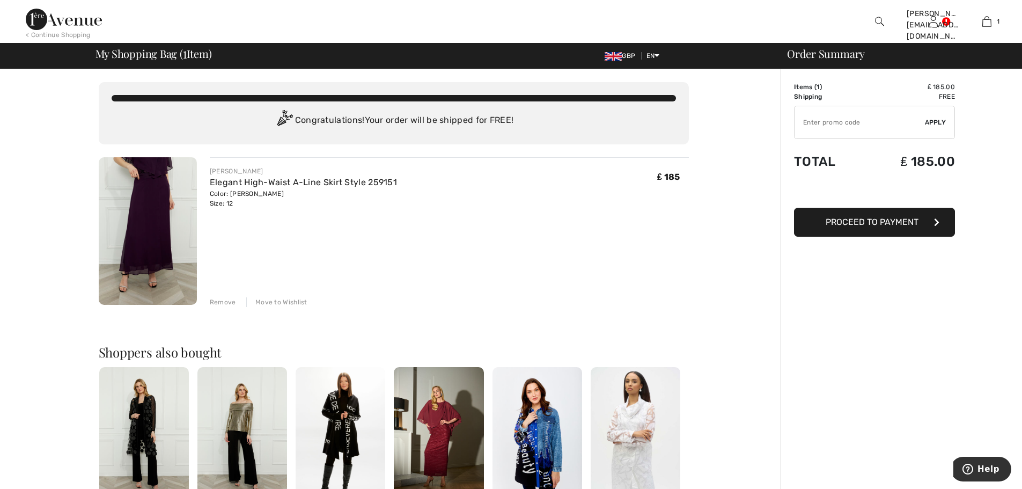
click at [141, 211] on img at bounding box center [148, 231] width 98 height 148
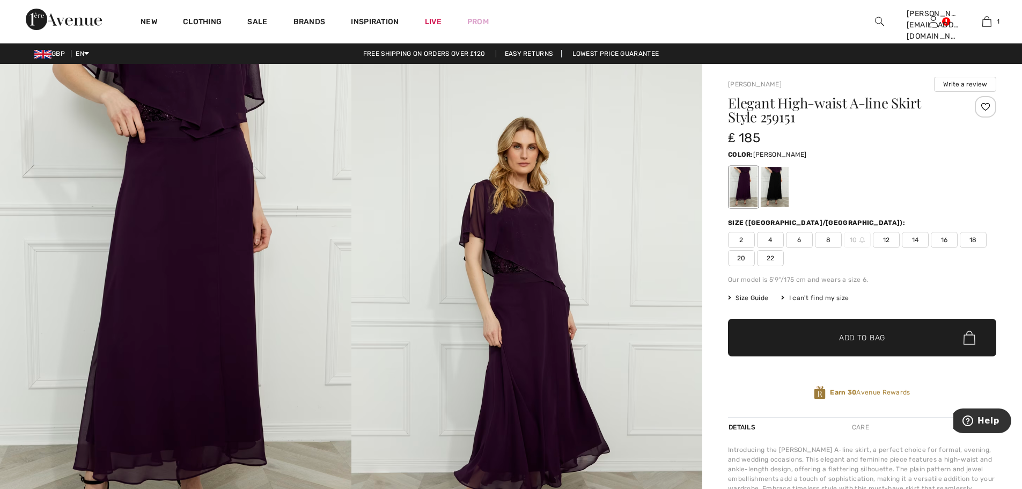
click at [537, 316] on img at bounding box center [526, 327] width 351 height 527
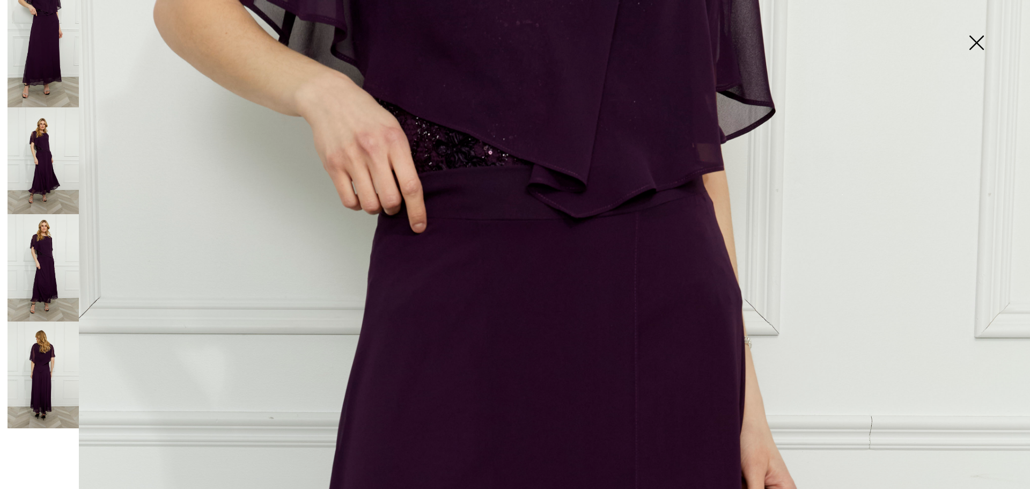
click at [41, 157] on img at bounding box center [43, 160] width 71 height 107
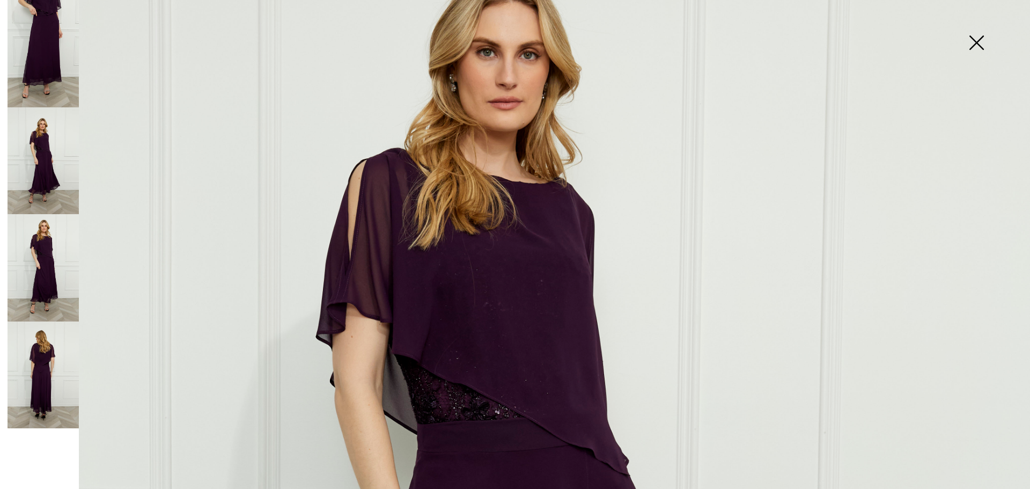
scroll to position [255, 0]
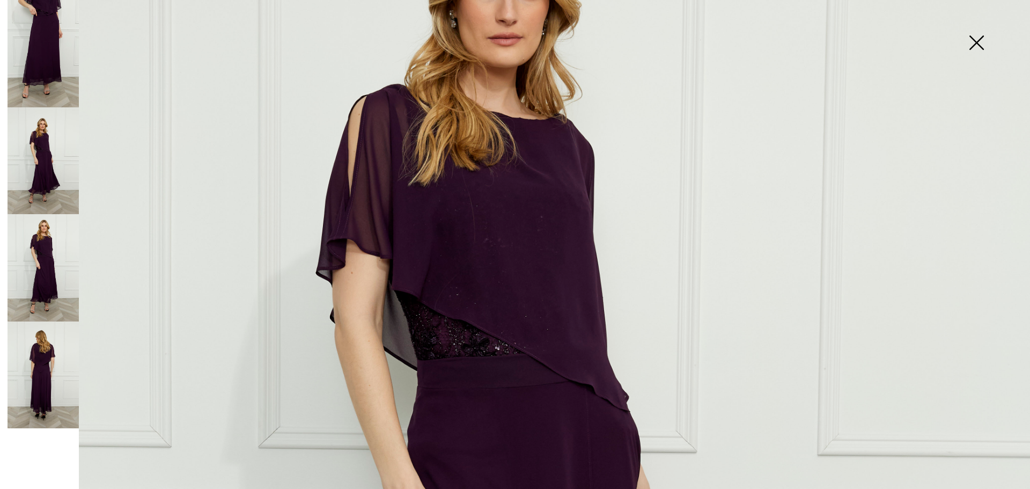
click at [43, 254] on img at bounding box center [43, 267] width 71 height 107
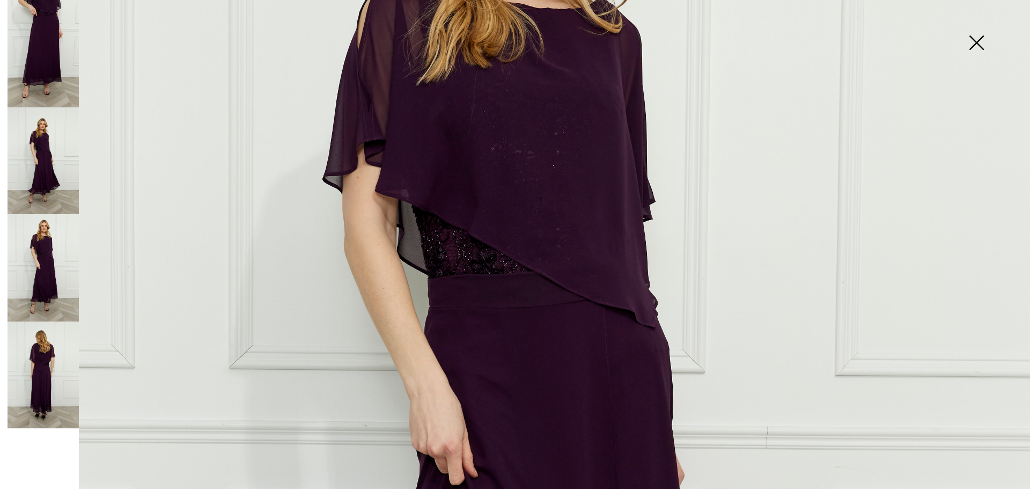
scroll to position [134, 0]
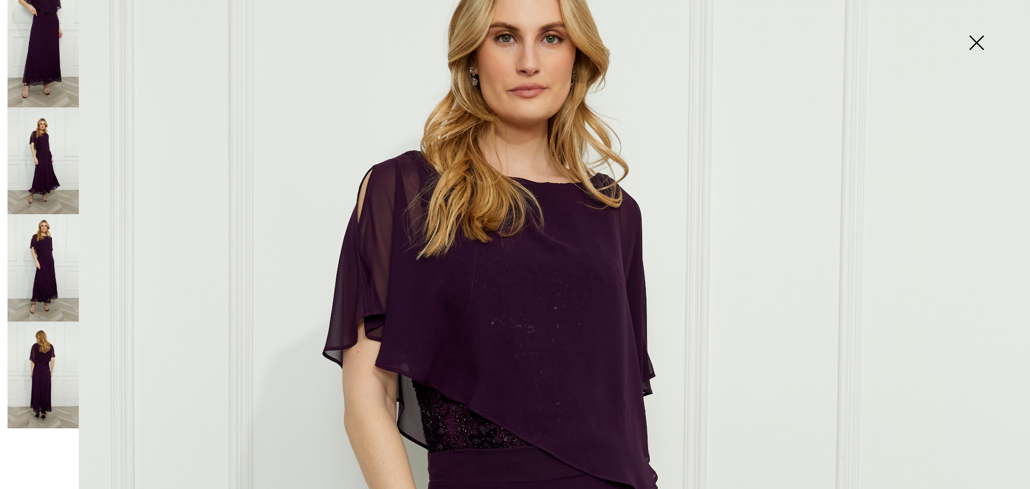
click at [54, 376] on img at bounding box center [43, 374] width 71 height 107
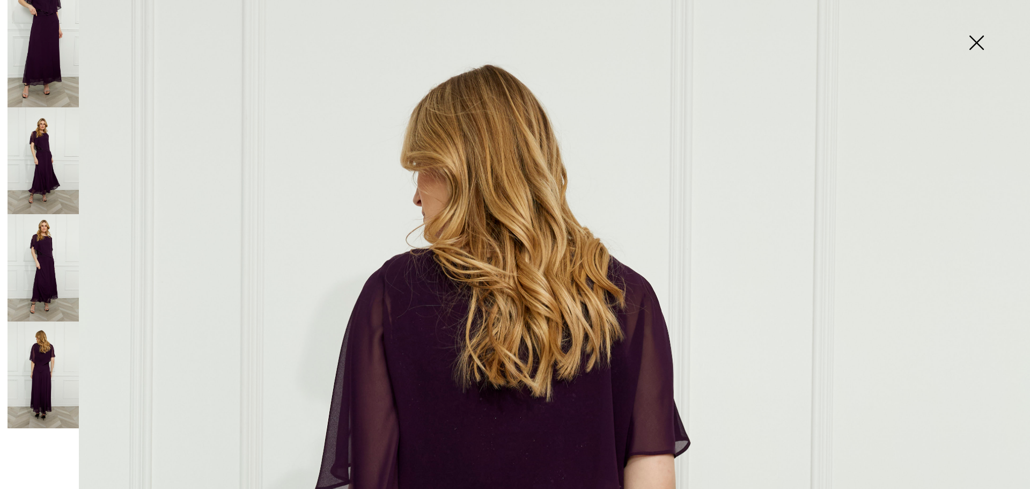
scroll to position [215, 0]
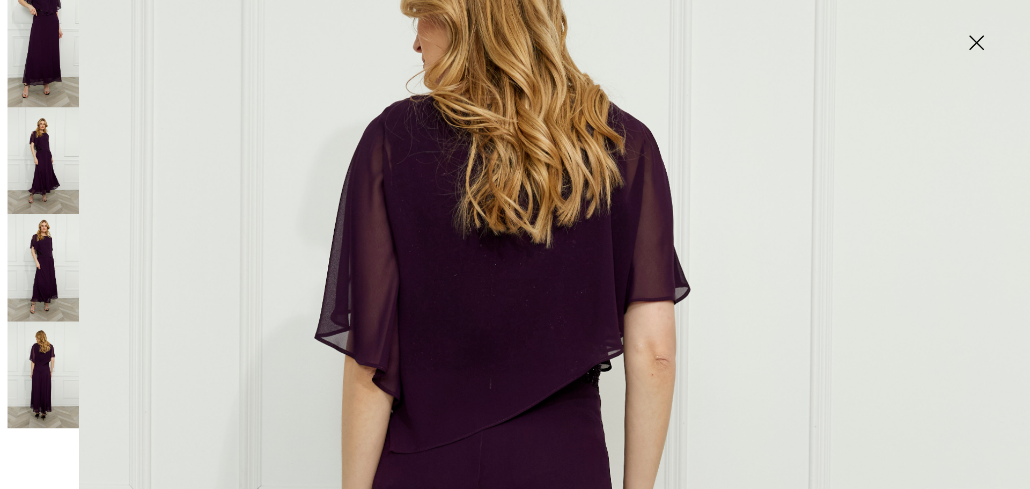
click at [46, 148] on img at bounding box center [43, 160] width 71 height 107
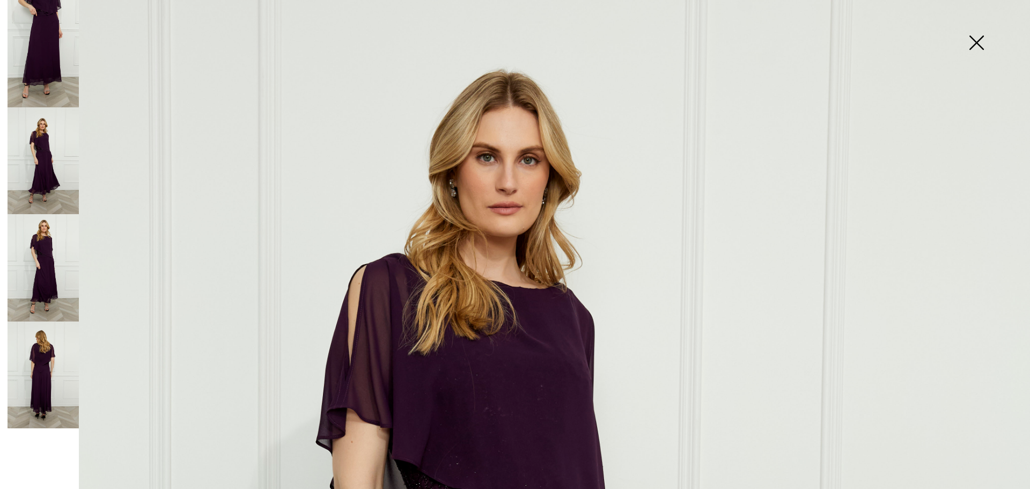
scroll to position [67, 0]
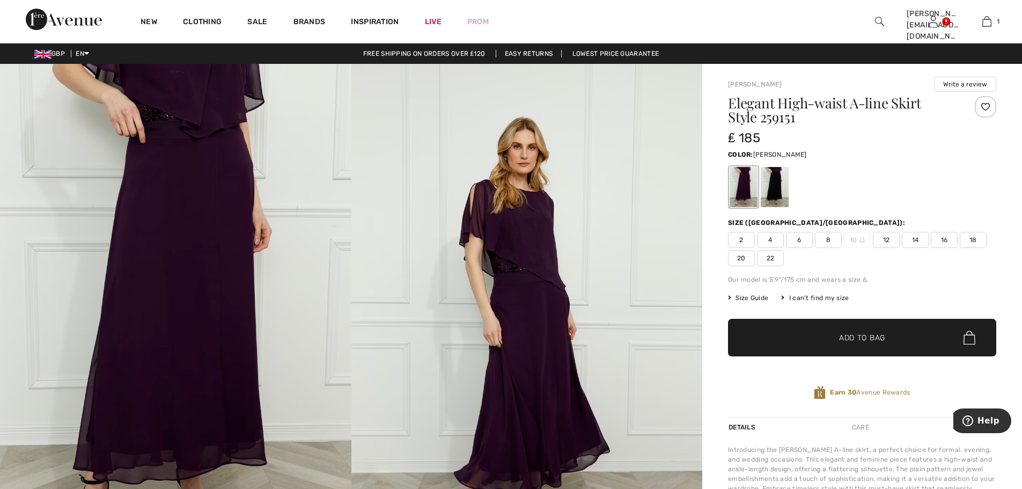
click at [518, 282] on img at bounding box center [526, 327] width 351 height 527
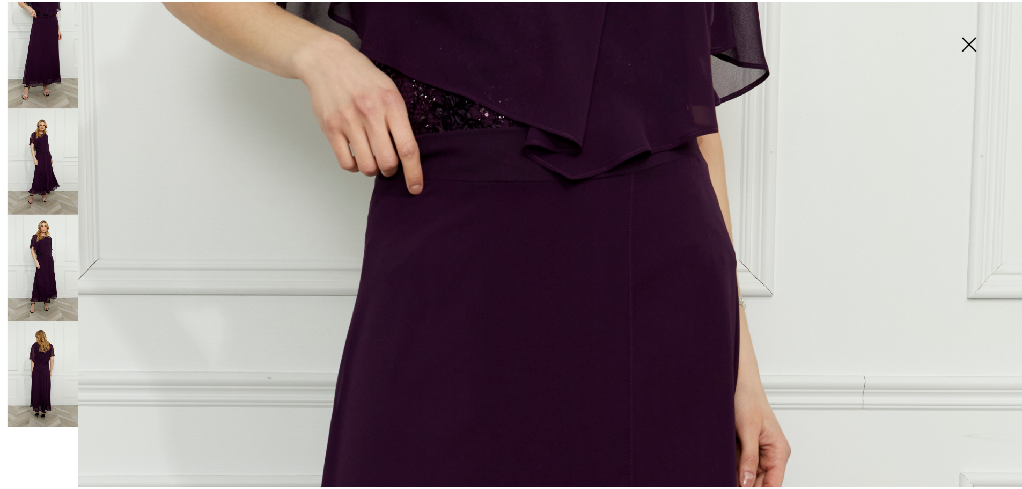
scroll to position [0, 0]
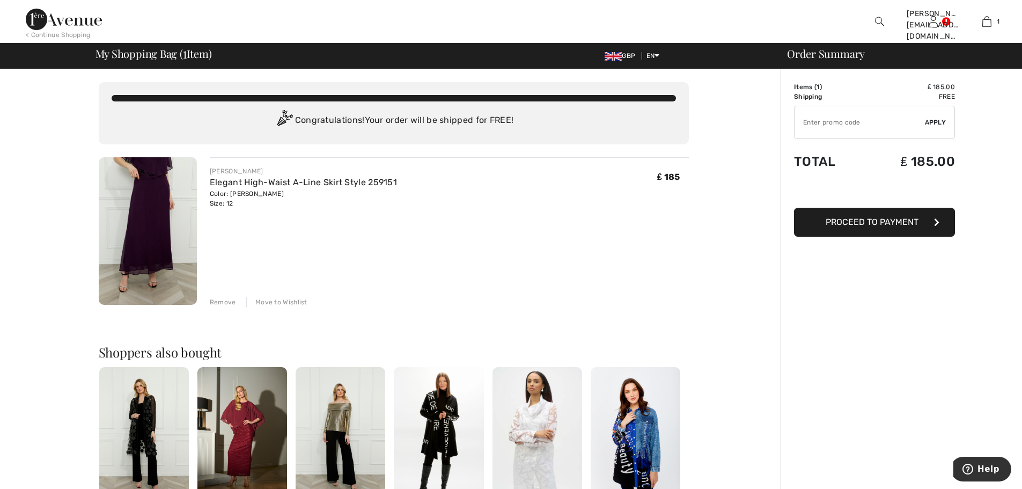
drag, startPoint x: 248, startPoint y: 9, endPoint x: 437, endPoint y: 42, distance: 191.7
click at [263, 17] on div at bounding box center [383, 21] width 511 height 43
click at [159, 224] on img at bounding box center [148, 231] width 98 height 148
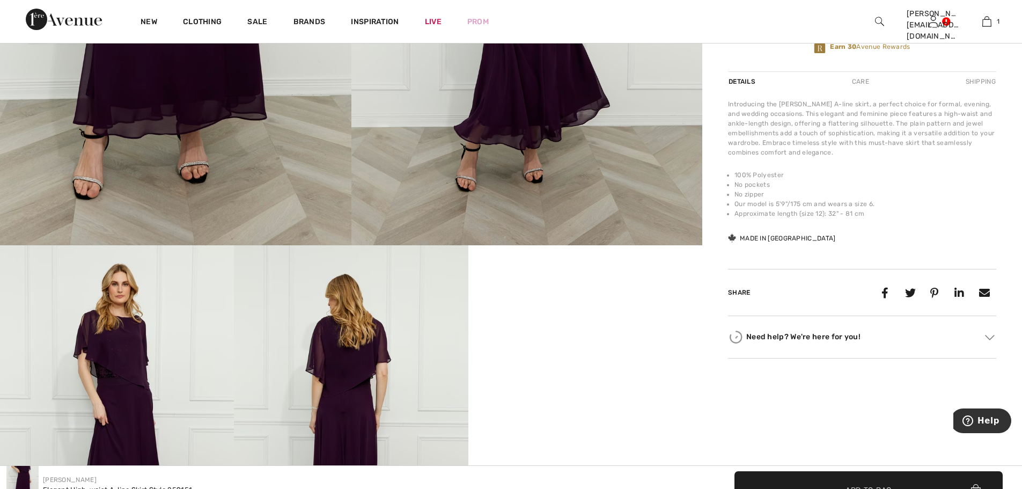
scroll to position [362, 0]
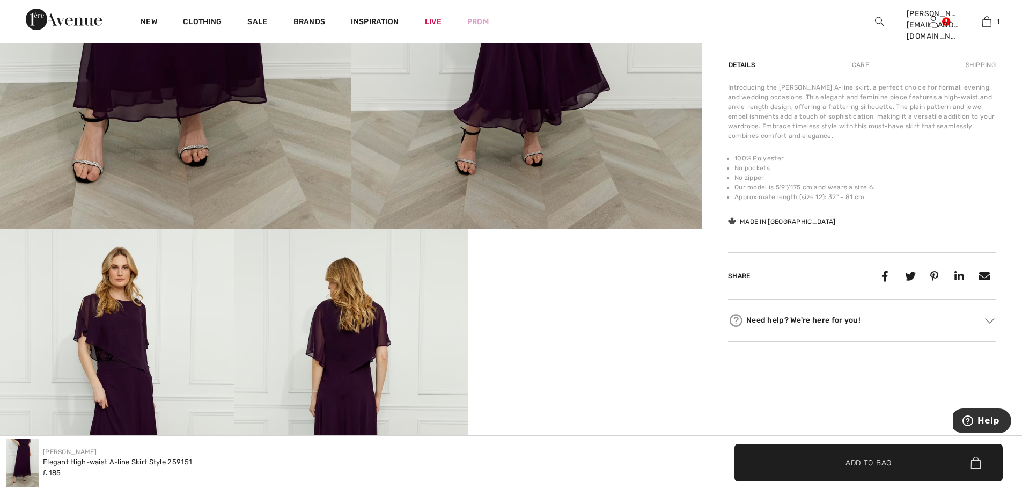
click at [759, 320] on div "Need help? We're here for you!" at bounding box center [862, 320] width 268 height 16
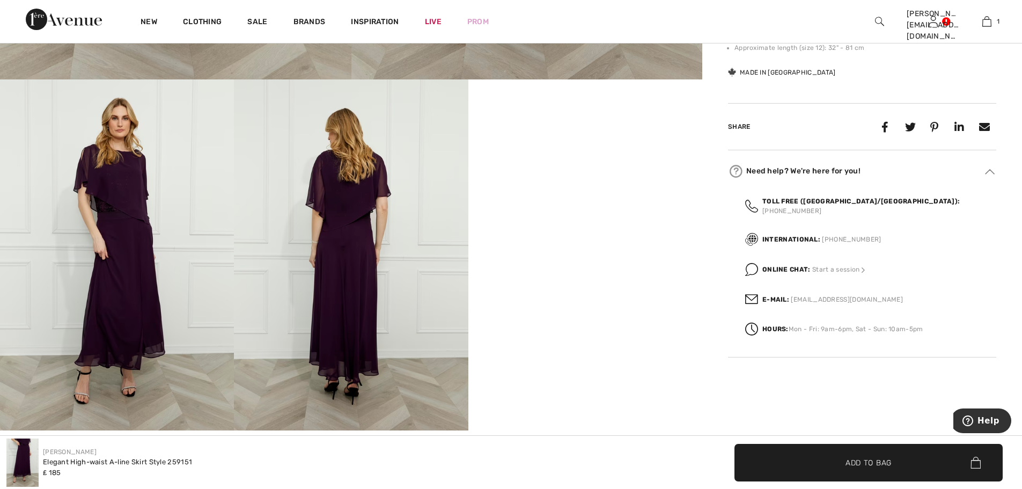
scroll to position [523, 0]
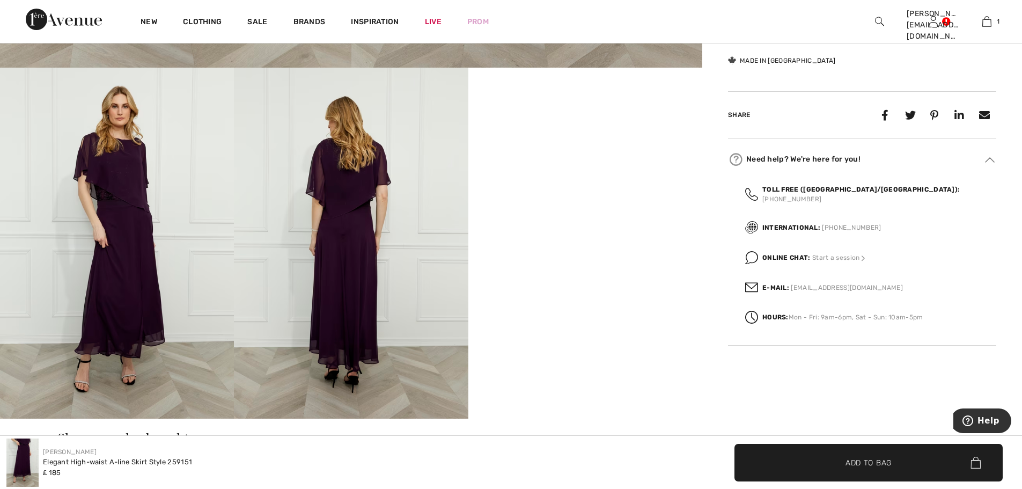
drag, startPoint x: 788, startPoint y: 252, endPoint x: 847, endPoint y: 272, distance: 62.3
click at [788, 254] on strong "Online Chat:" at bounding box center [787, 258] width 48 height 8
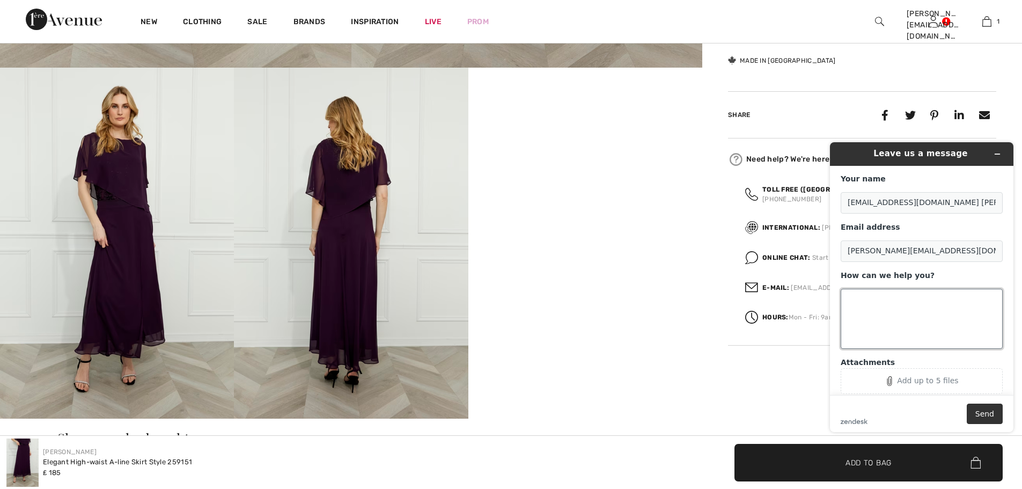
click at [882, 310] on textarea "How can we help you?" at bounding box center [922, 319] width 162 height 60
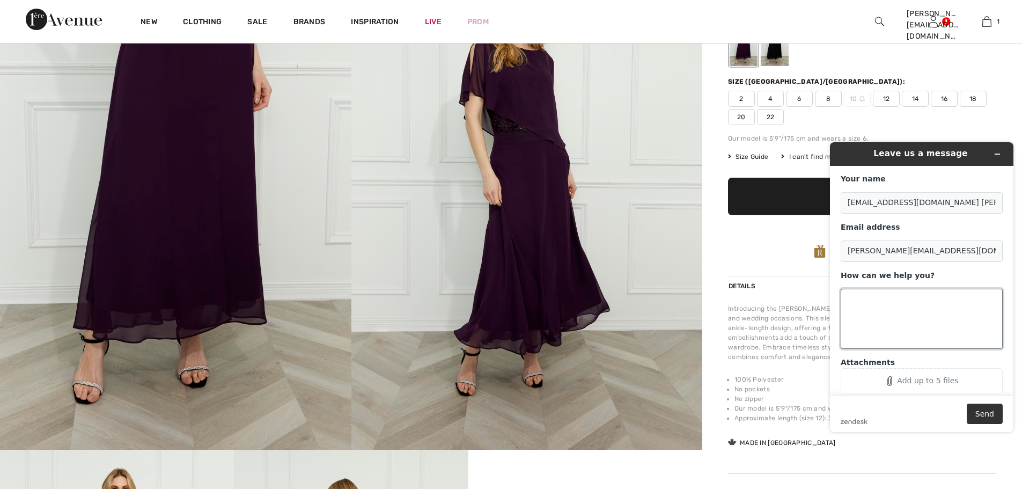
scroll to position [134, 0]
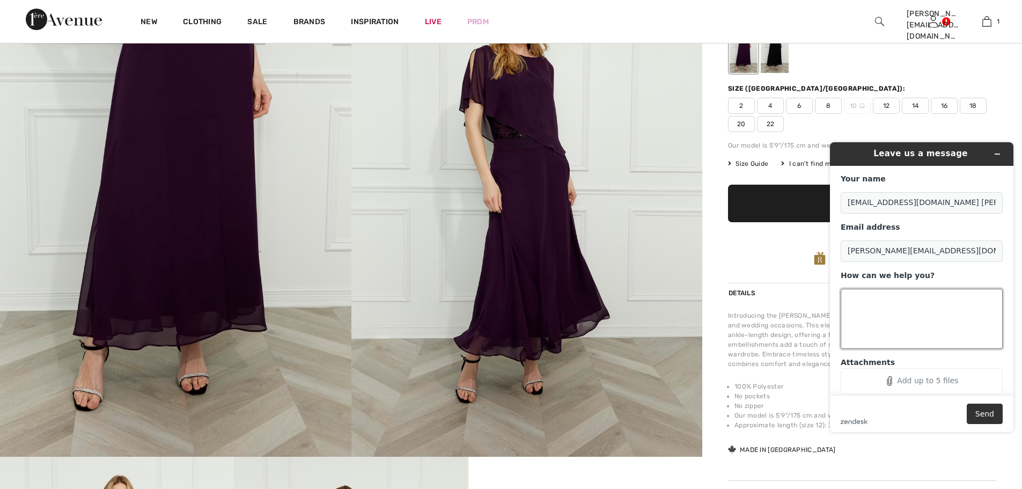
click at [858, 298] on textarea "How can we help you?" at bounding box center [922, 319] width 162 height 60
click at [872, 328] on textarea "does the top come with the skirt" at bounding box center [922, 319] width 162 height 60
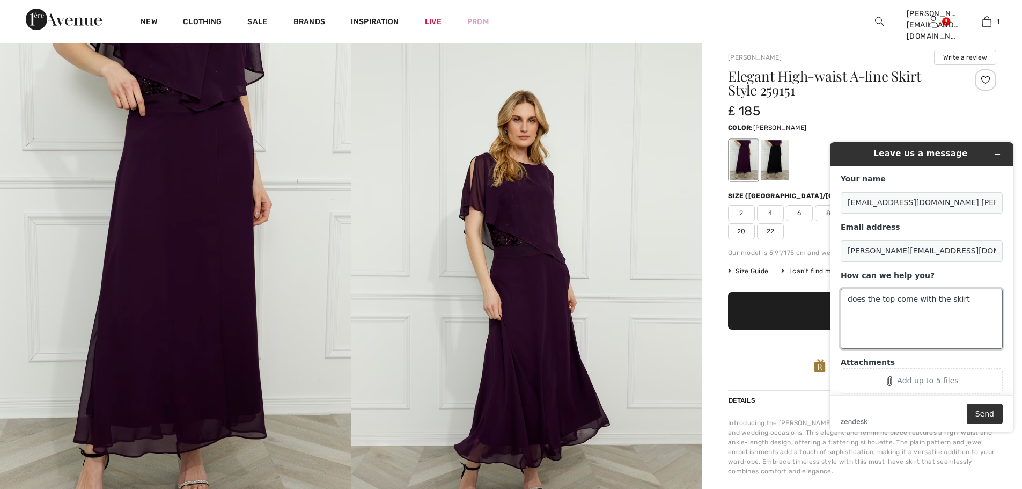
scroll to position [54, 0]
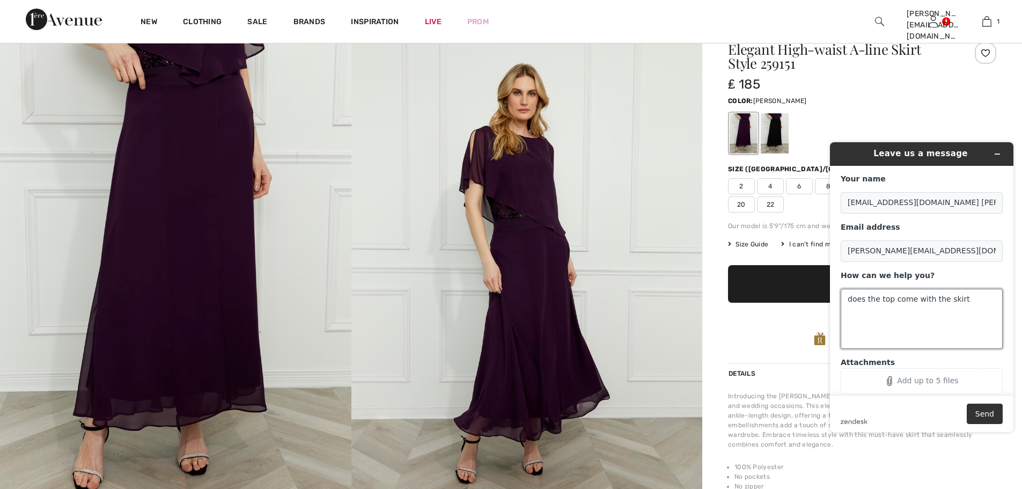
click at [858, 312] on textarea "does the top come with the skirt" at bounding box center [922, 319] width 162 height 60
click at [962, 299] on textarea "does the top come with the skirt" at bounding box center [922, 319] width 162 height 60
type textarea "does the top come with the skirt. style259151 colour berry"
click at [989, 415] on button "Send" at bounding box center [985, 414] width 36 height 20
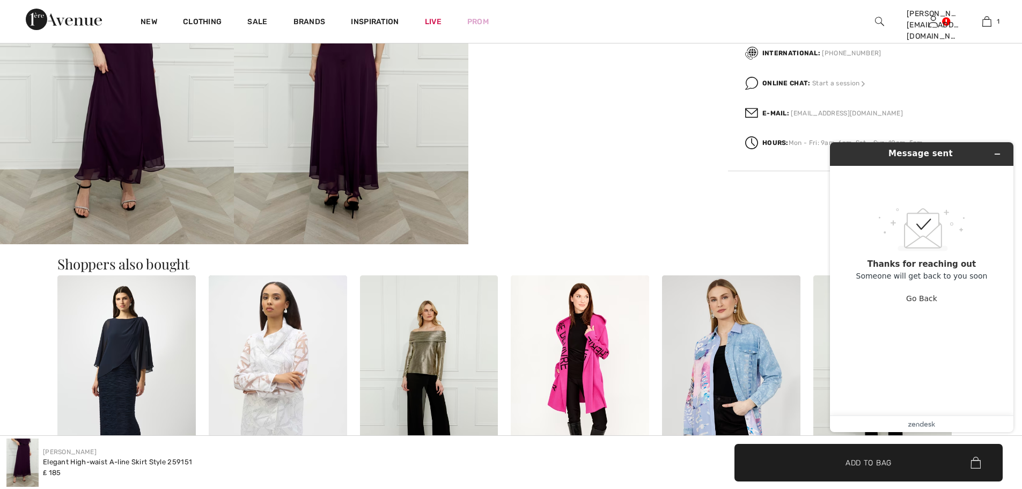
scroll to position [657, 0]
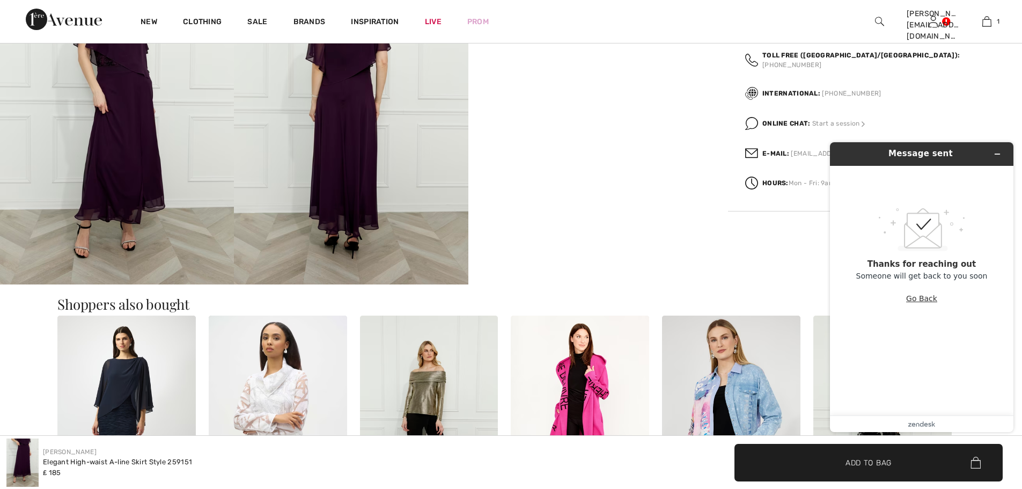
click at [924, 301] on button "Go Back" at bounding box center [921, 298] width 31 height 20
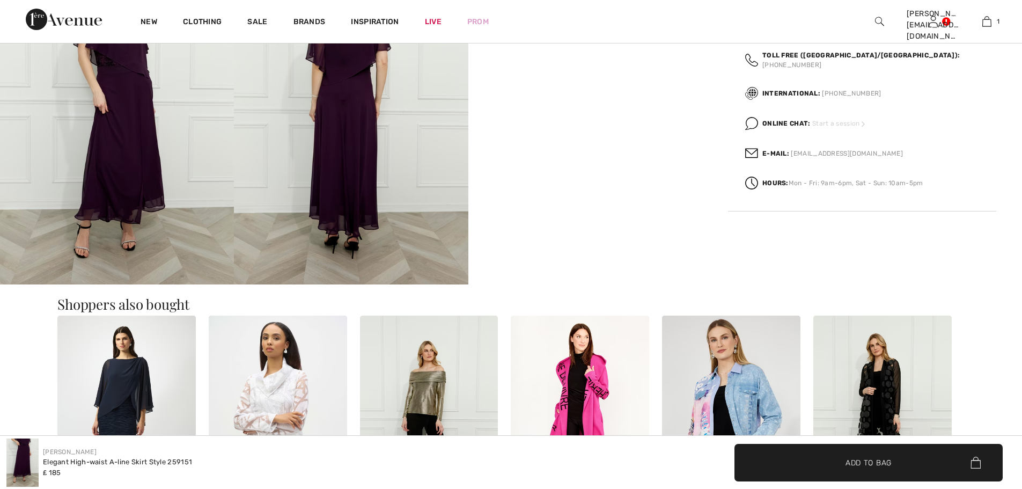
click at [840, 120] on span "Start a session" at bounding box center [839, 124] width 55 height 8
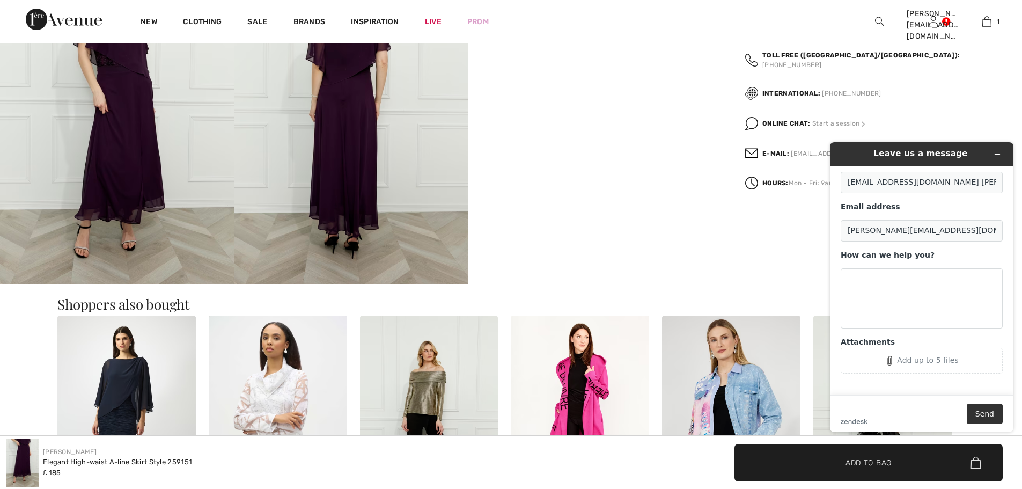
scroll to position [0, 0]
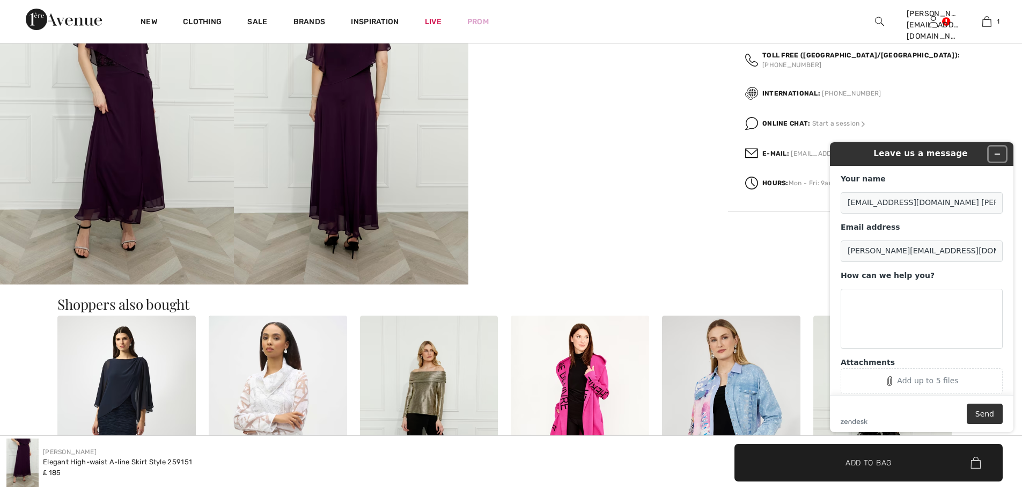
click at [998, 152] on icon "Minimize widget" at bounding box center [998, 154] width 8 height 8
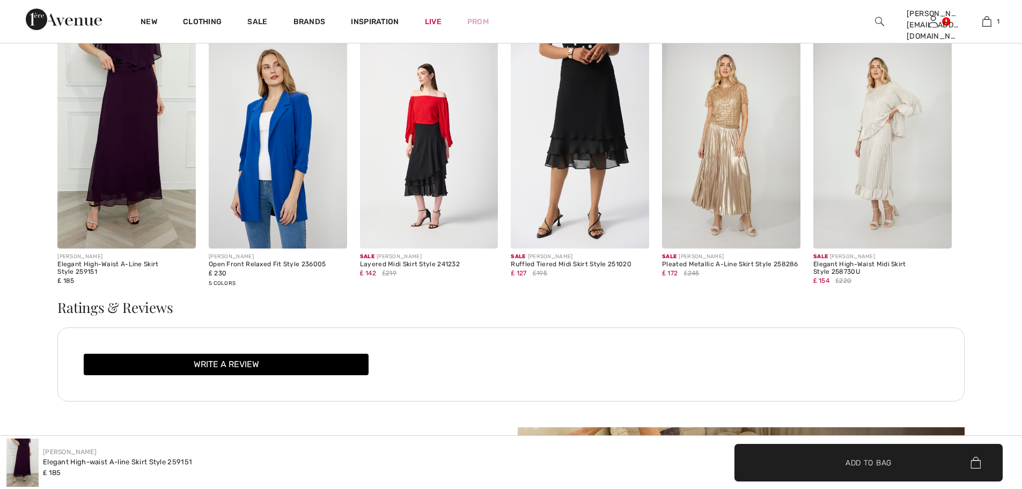
scroll to position [1516, 0]
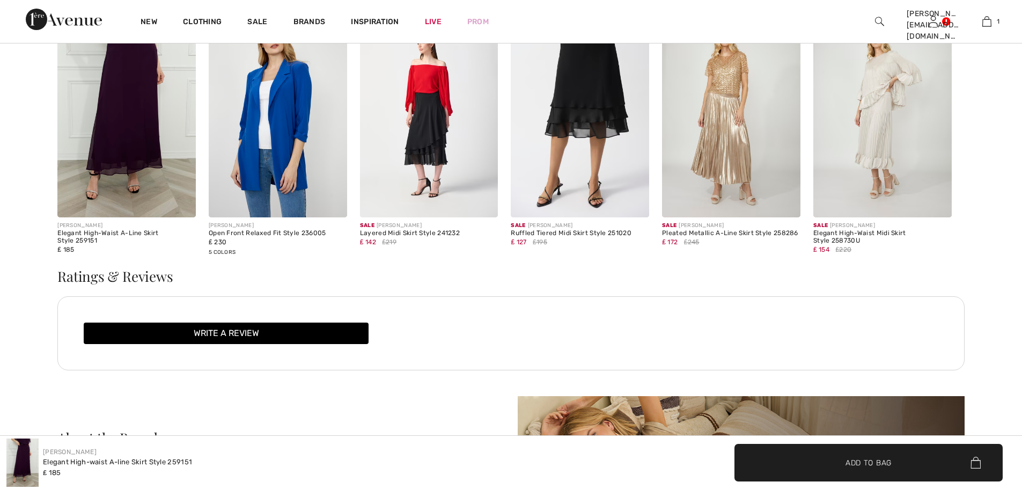
click at [124, 139] on img at bounding box center [126, 114] width 138 height 208
